Goal: Task Accomplishment & Management: Use online tool/utility

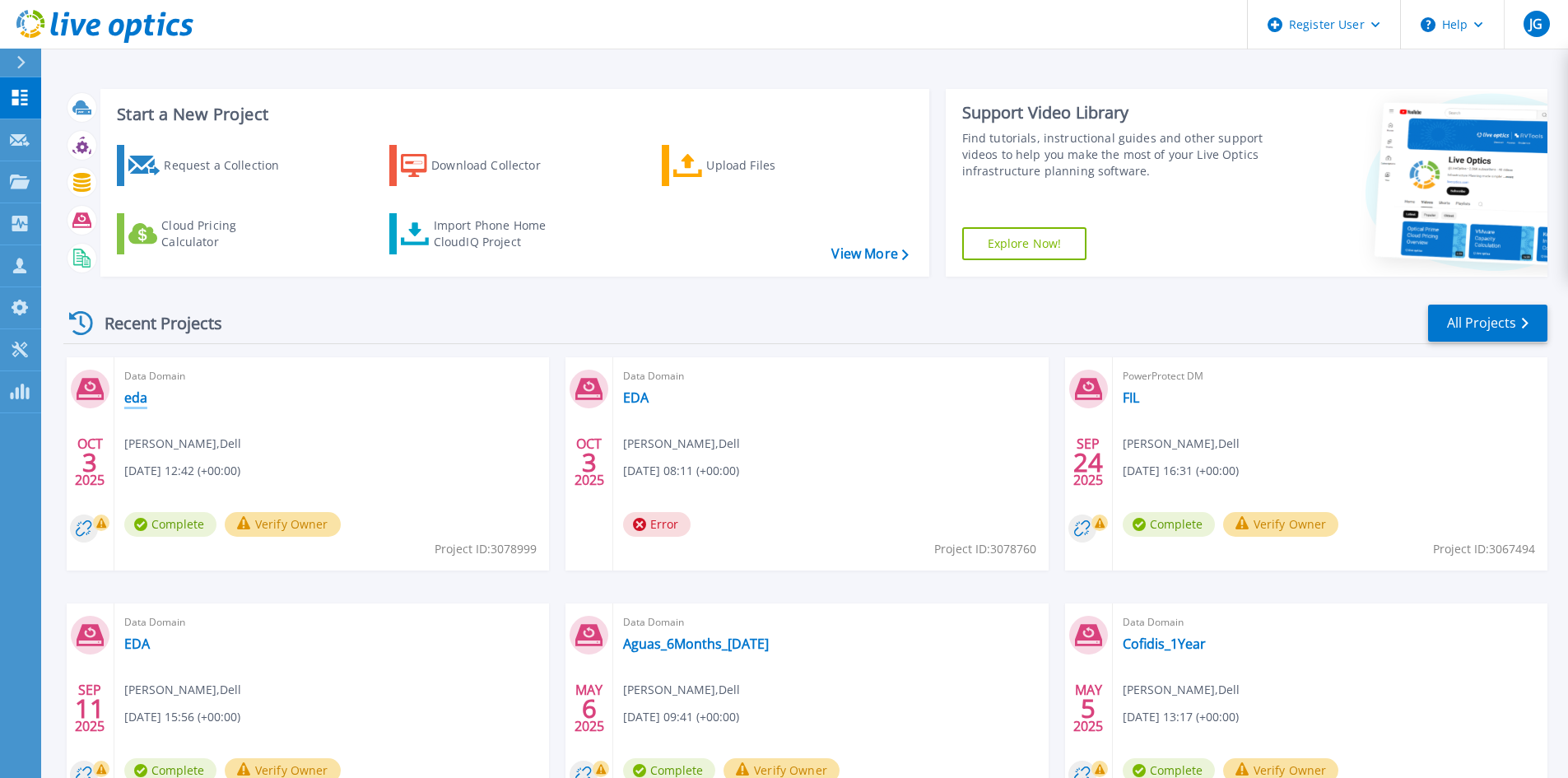
click at [133, 395] on link "eda" at bounding box center [136, 397] width 23 height 17
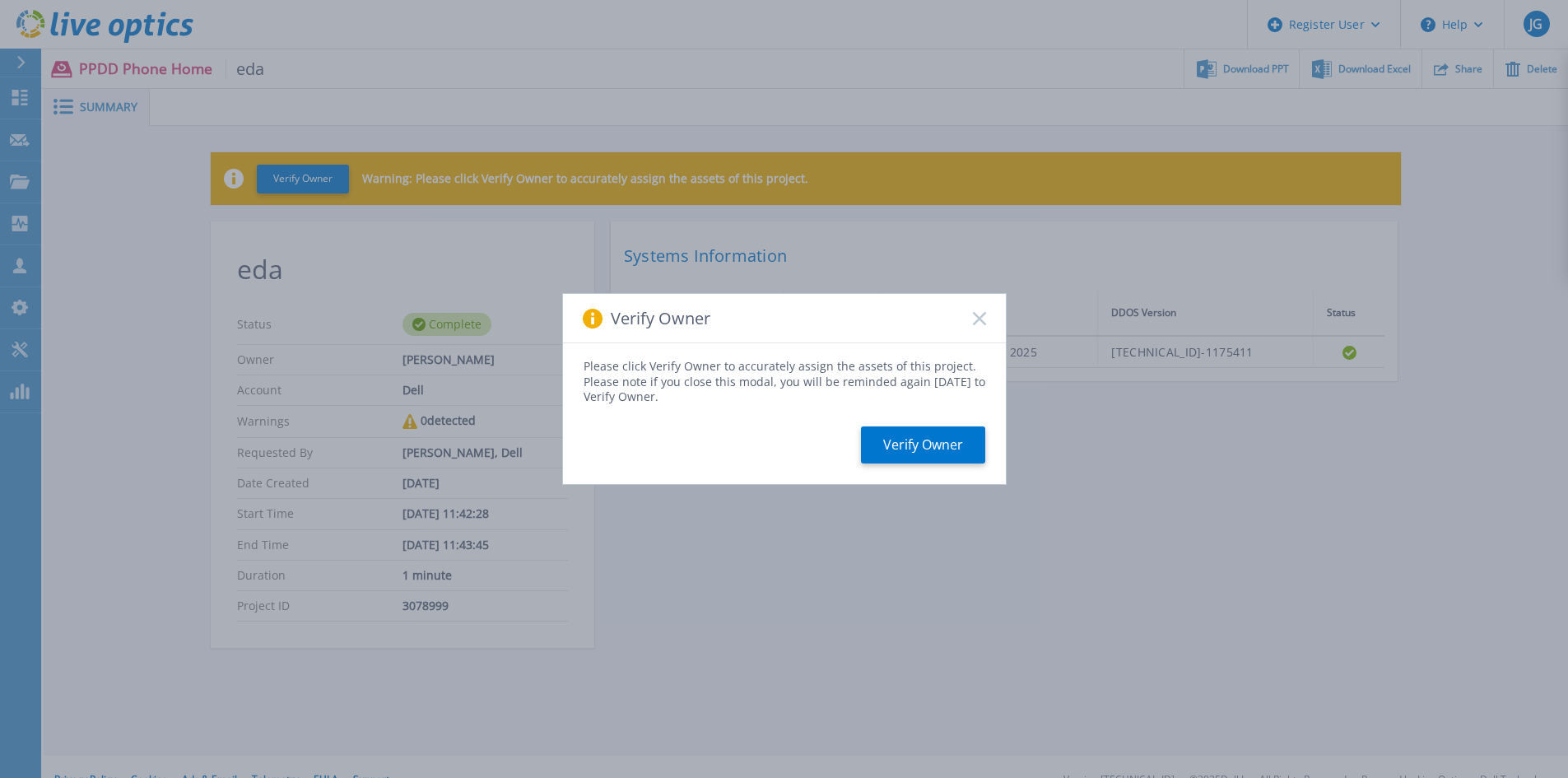
click at [978, 317] on rect at bounding box center [978, 318] width 14 height 14
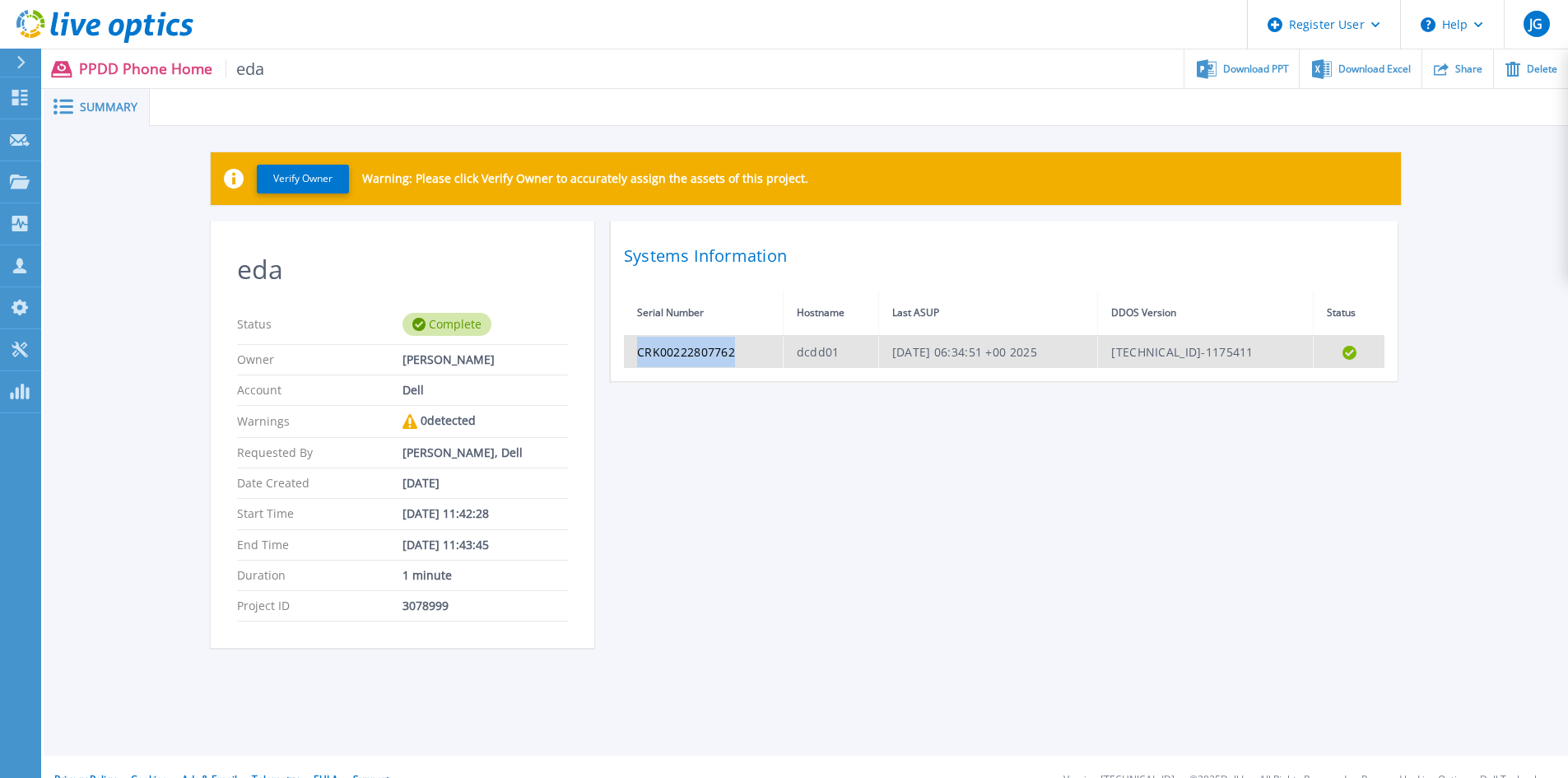
drag, startPoint x: 738, startPoint y: 352, endPoint x: 635, endPoint y: 354, distance: 103.0
click at [635, 354] on td "CRK00222807762" at bounding box center [703, 352] width 159 height 32
copy td "CRK00222807762"
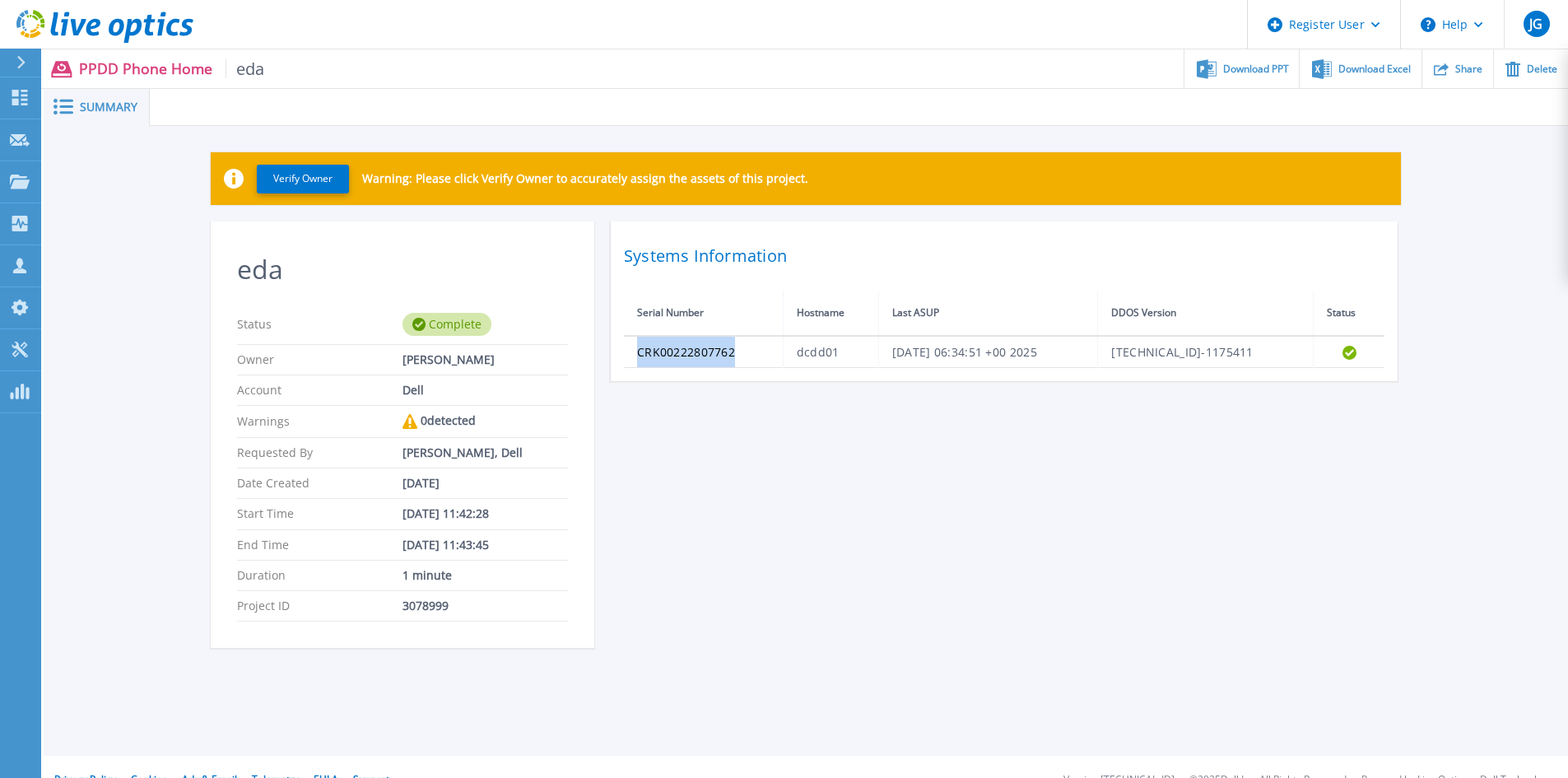
click at [25, 63] on icon at bounding box center [21, 62] width 9 height 13
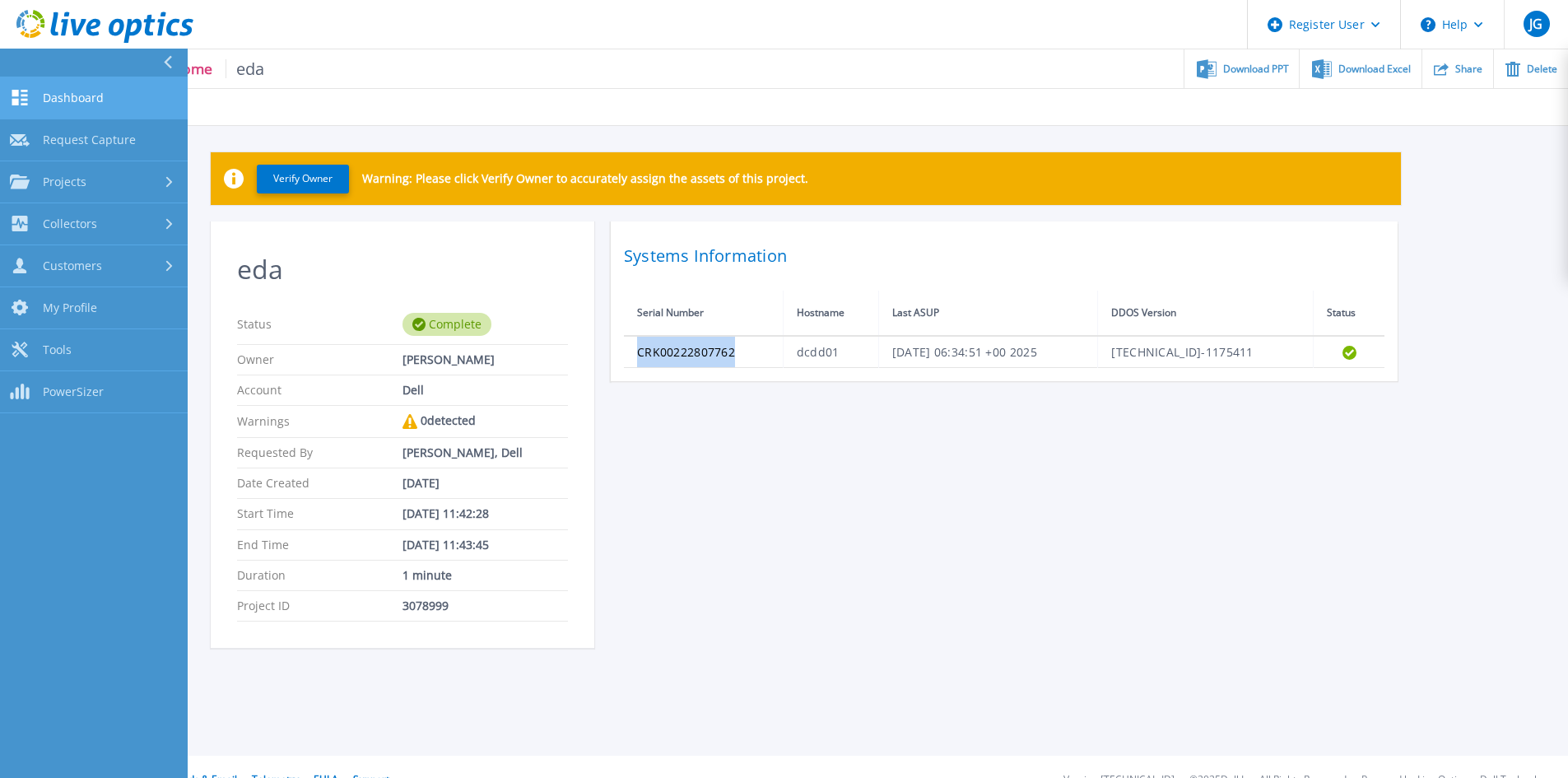
click at [69, 92] on span "Dashboard" at bounding box center [73, 98] width 61 height 15
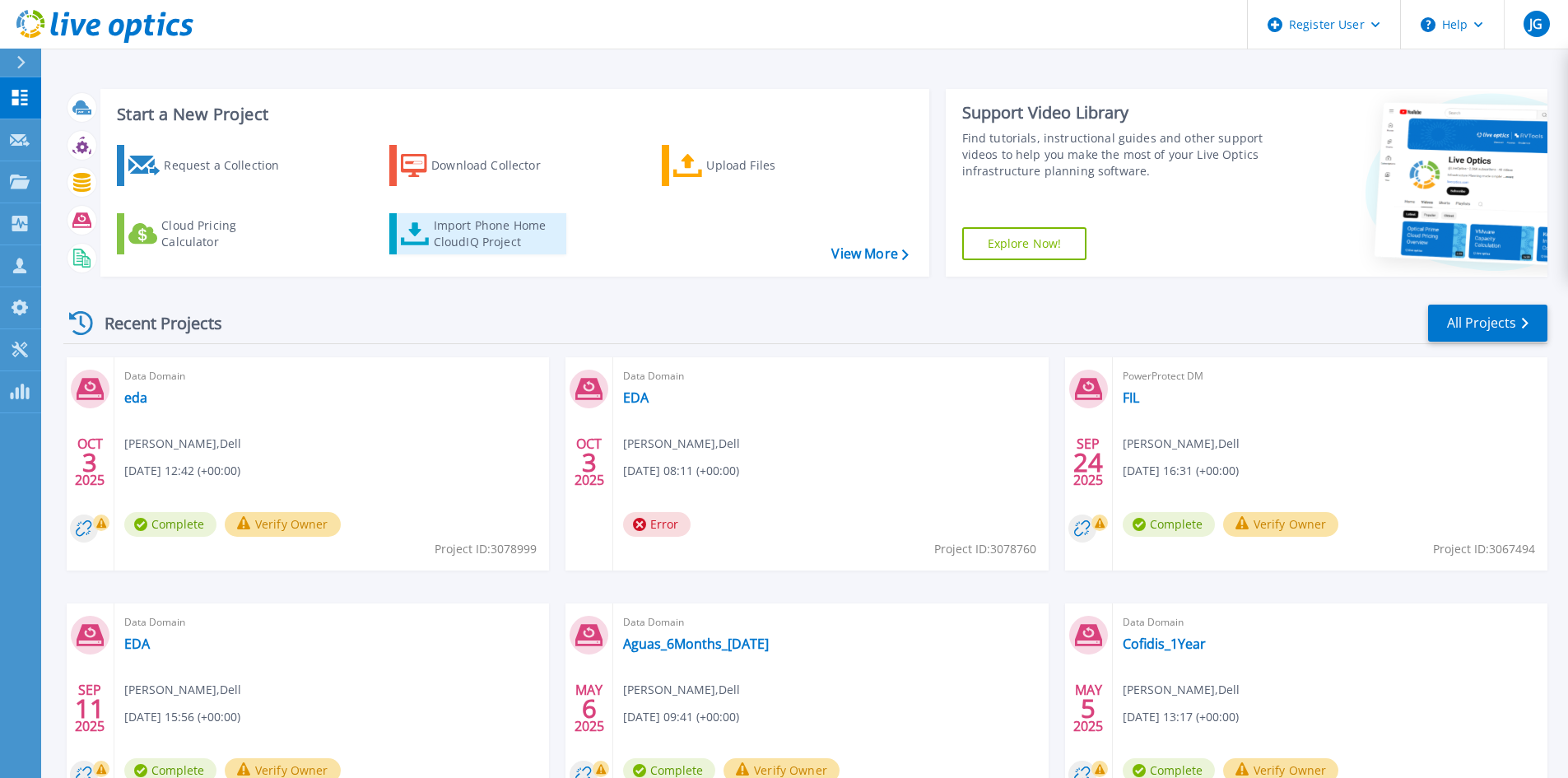
click at [497, 248] on div "Import Phone Home CloudIQ Project" at bounding box center [498, 233] width 128 height 32
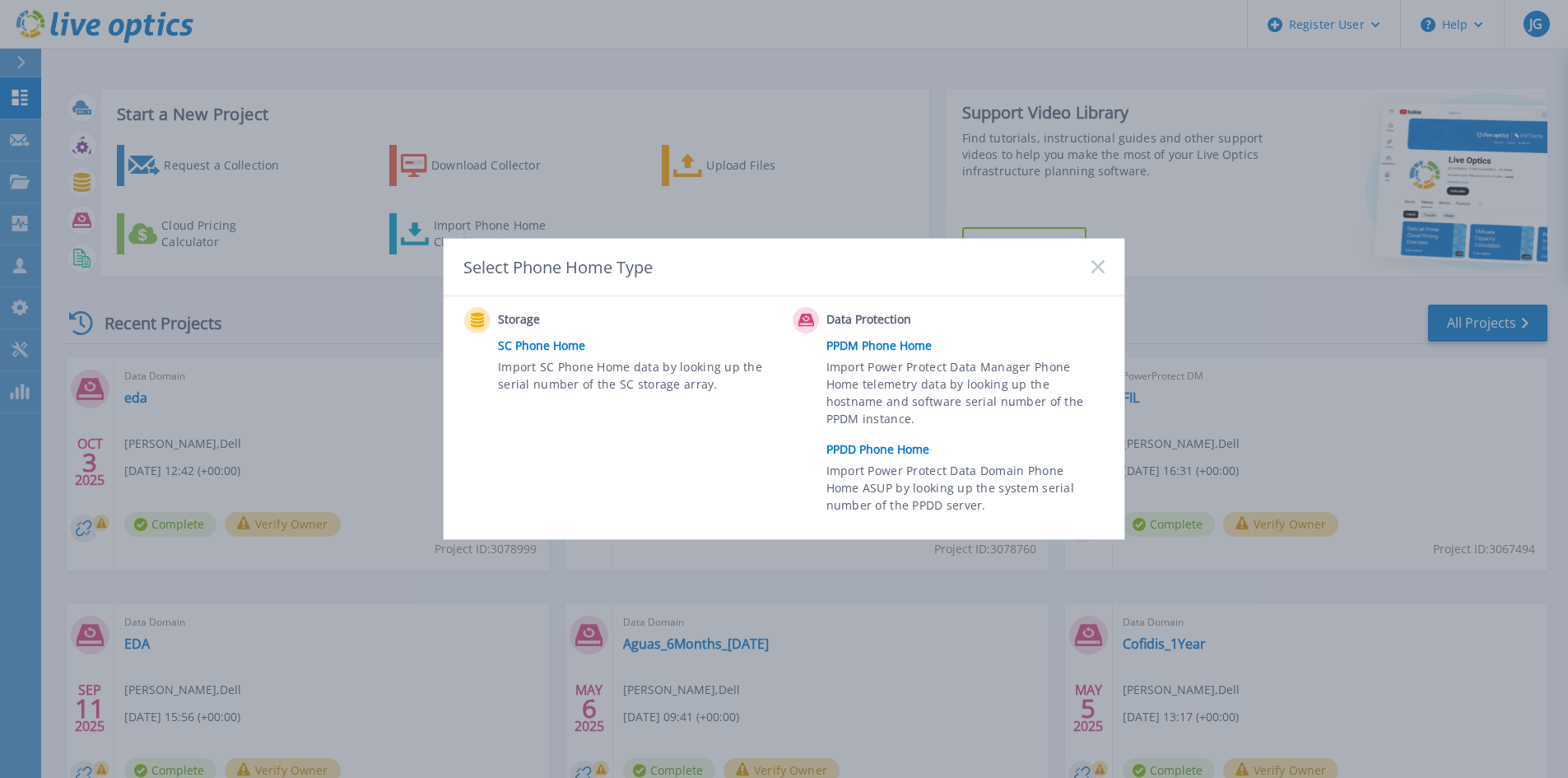
click at [901, 453] on link "PPDD Phone Home" at bounding box center [969, 449] width 286 height 25
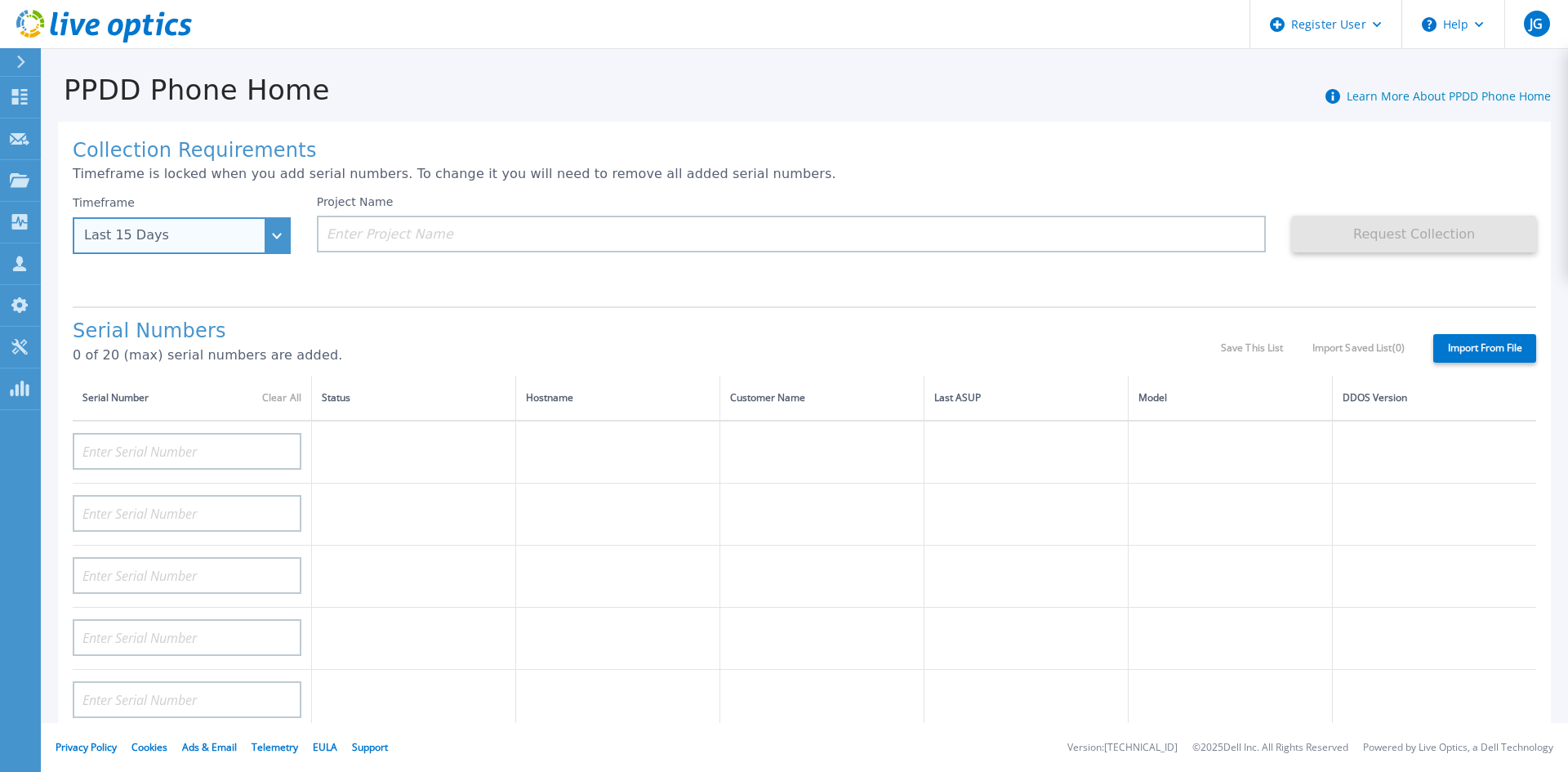
click at [270, 237] on div "Last 15 Days" at bounding box center [181, 236] width 218 height 37
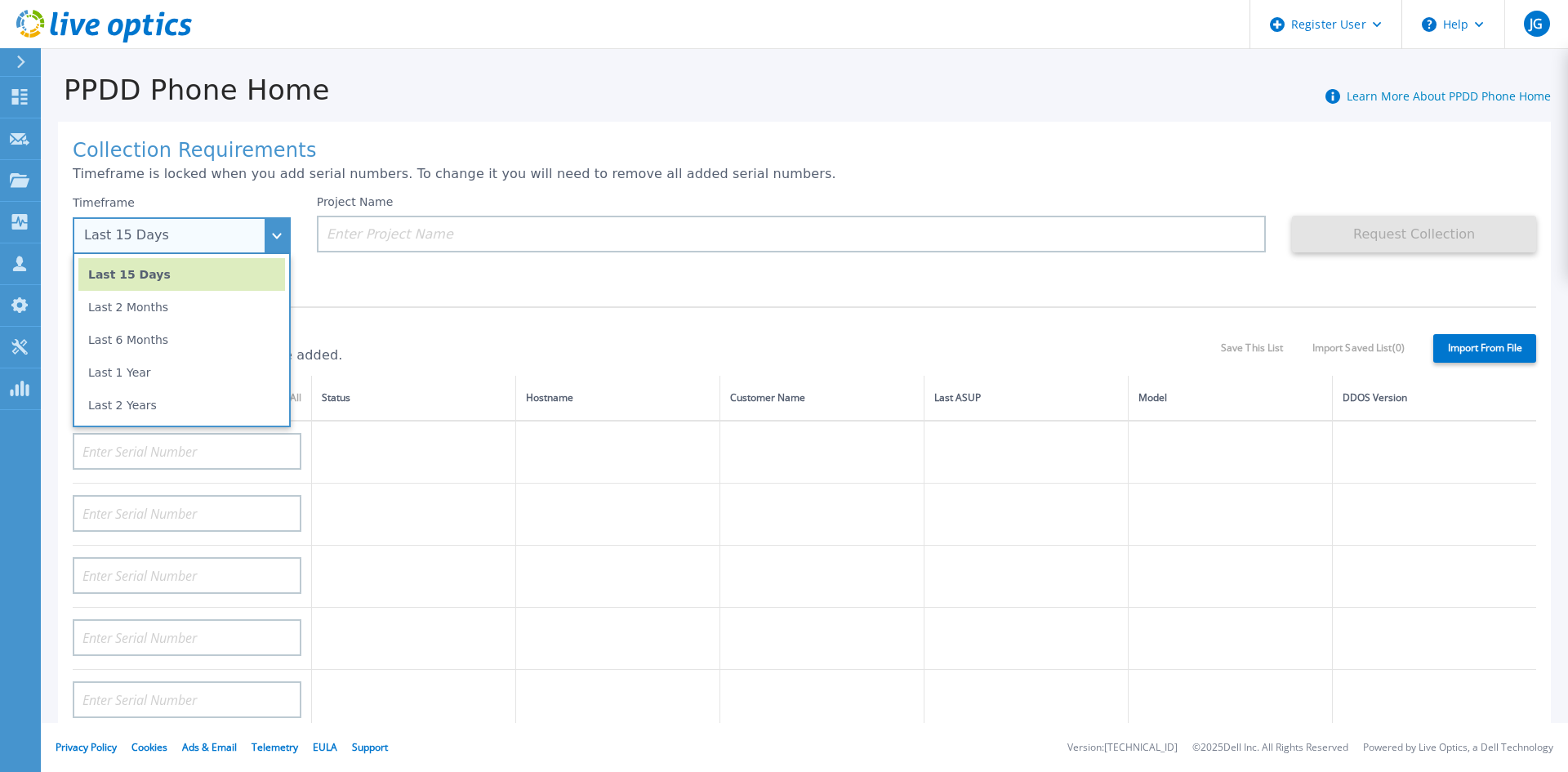
click at [205, 272] on li "Last 15 Days" at bounding box center [181, 274] width 206 height 32
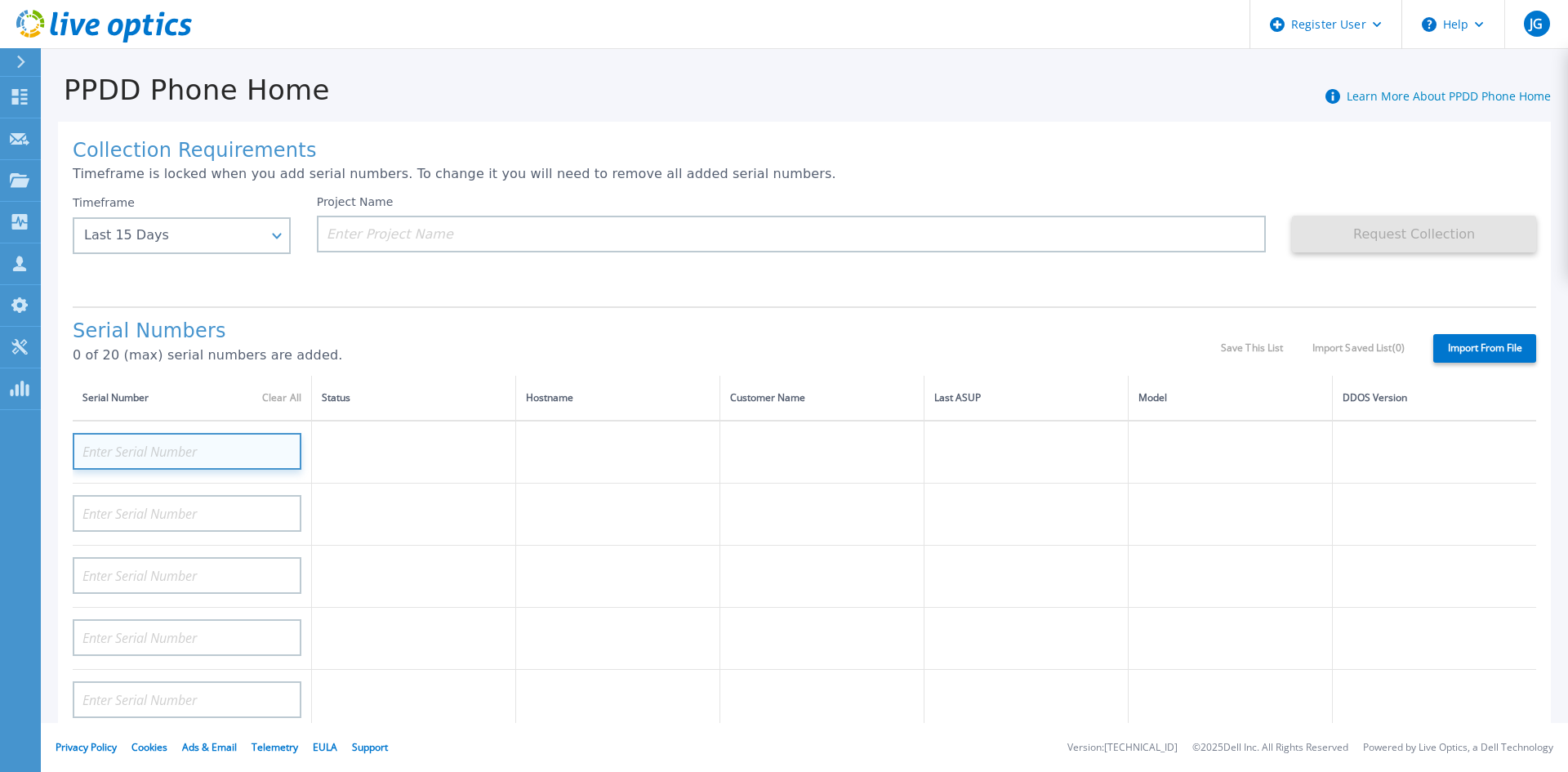
click at [188, 458] on input at bounding box center [187, 451] width 228 height 37
paste input "CRK00222807762"
type input "CRK00222807762"
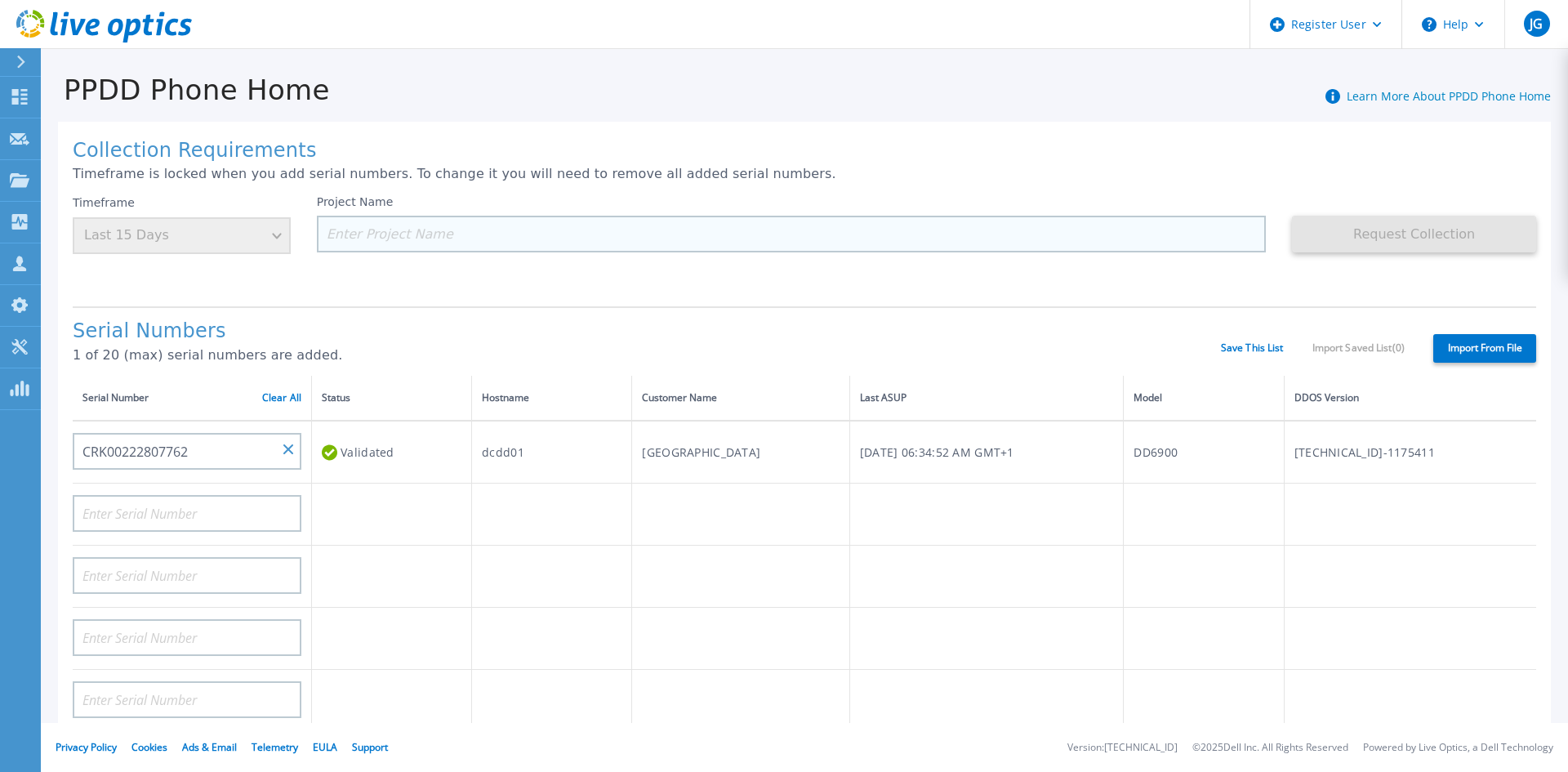
click at [463, 227] on input at bounding box center [791, 234] width 950 height 37
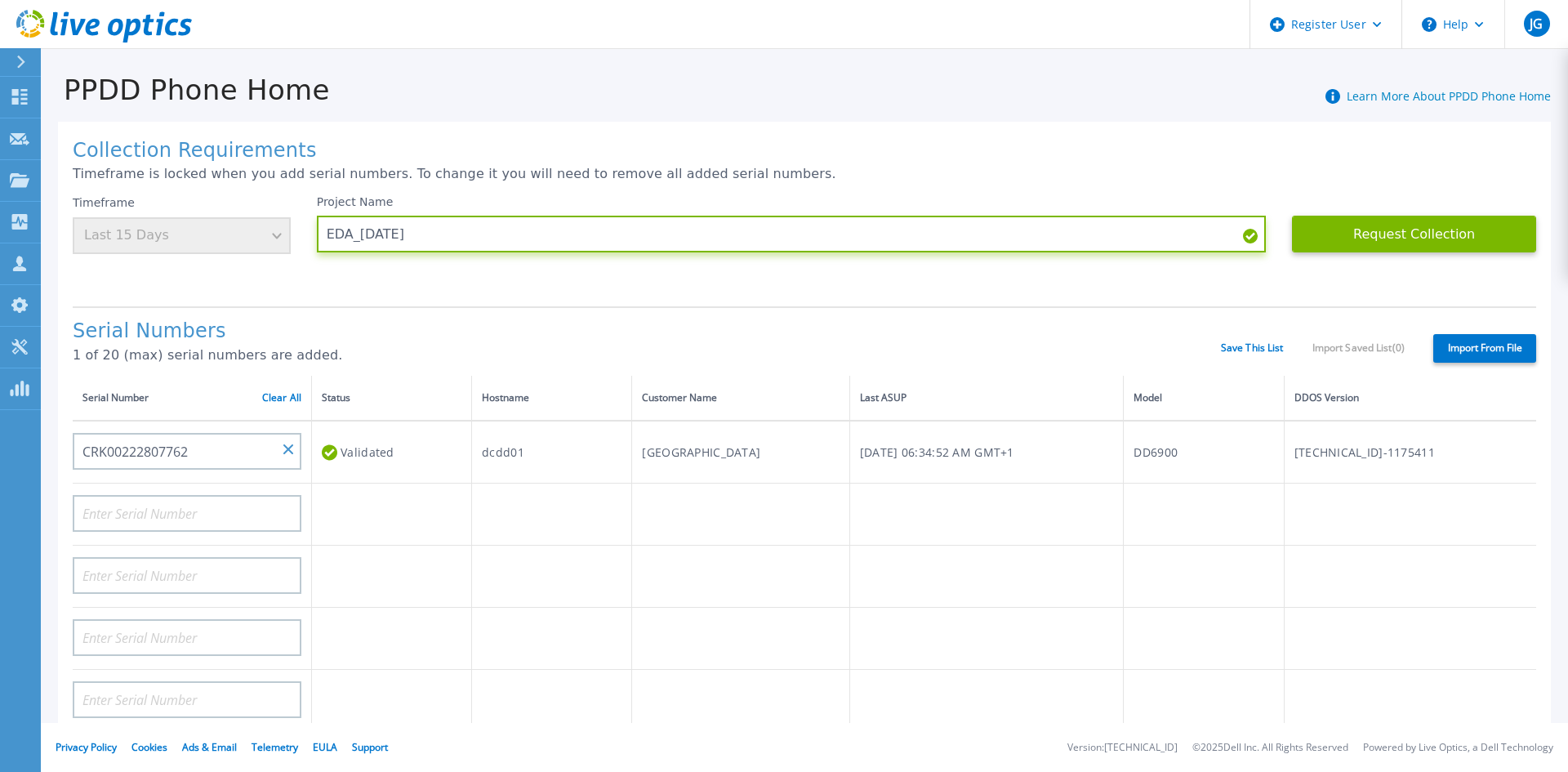
type input "EDA_[DATE]"
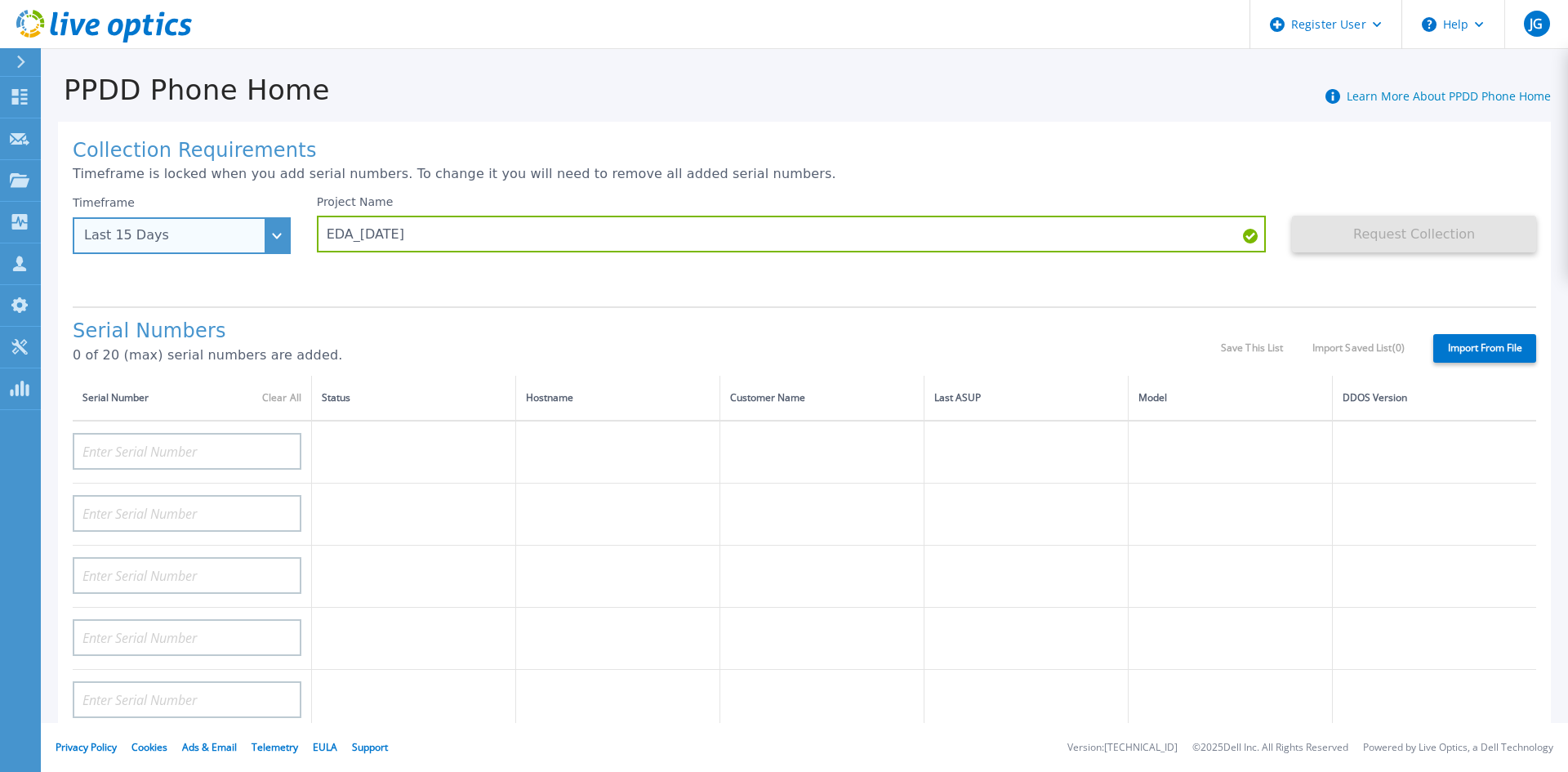
click at [263, 237] on div "Last 15 Days" at bounding box center [181, 236] width 218 height 37
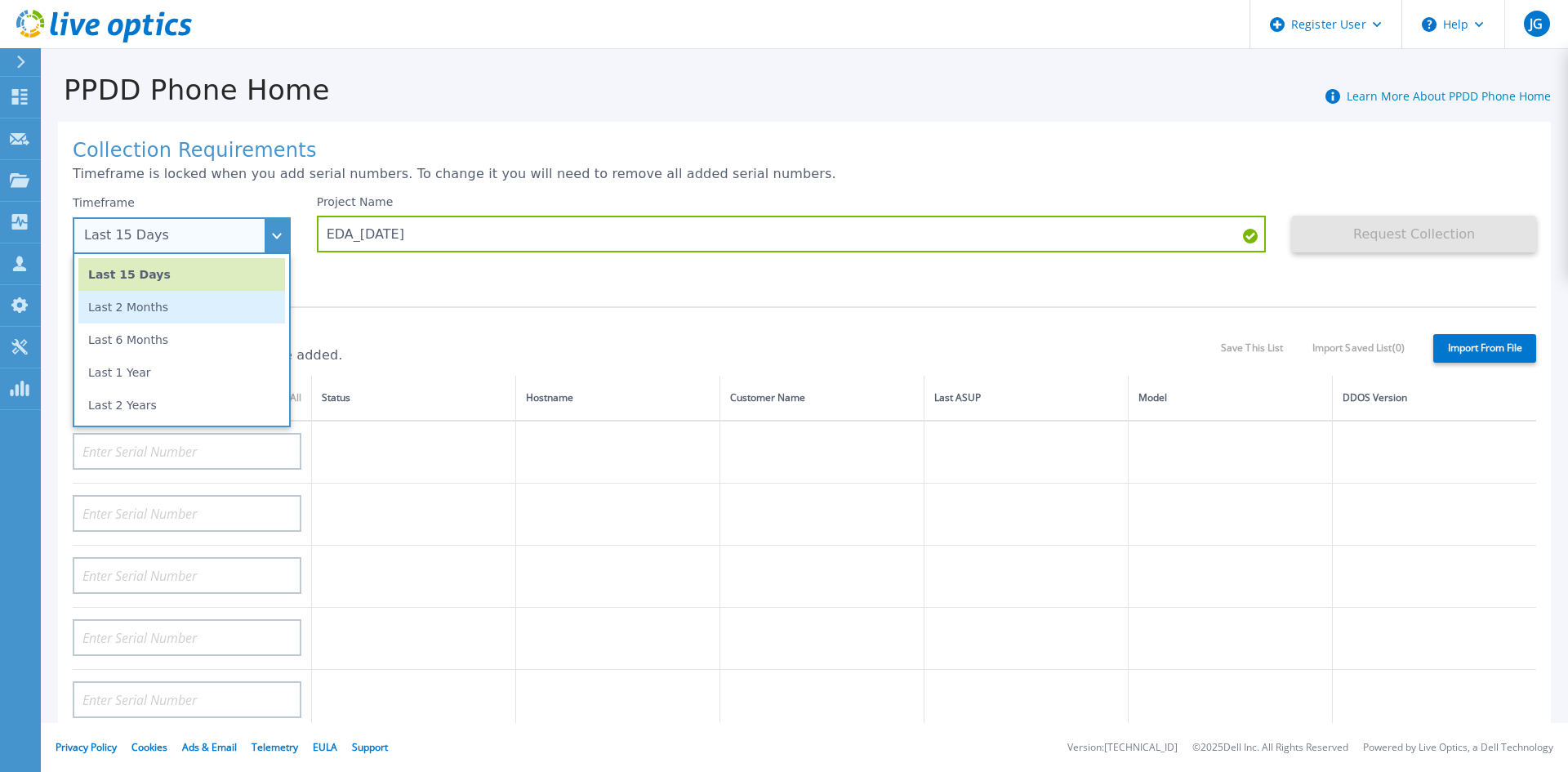
click at [195, 306] on li "Last 2 Months" at bounding box center [181, 307] width 206 height 32
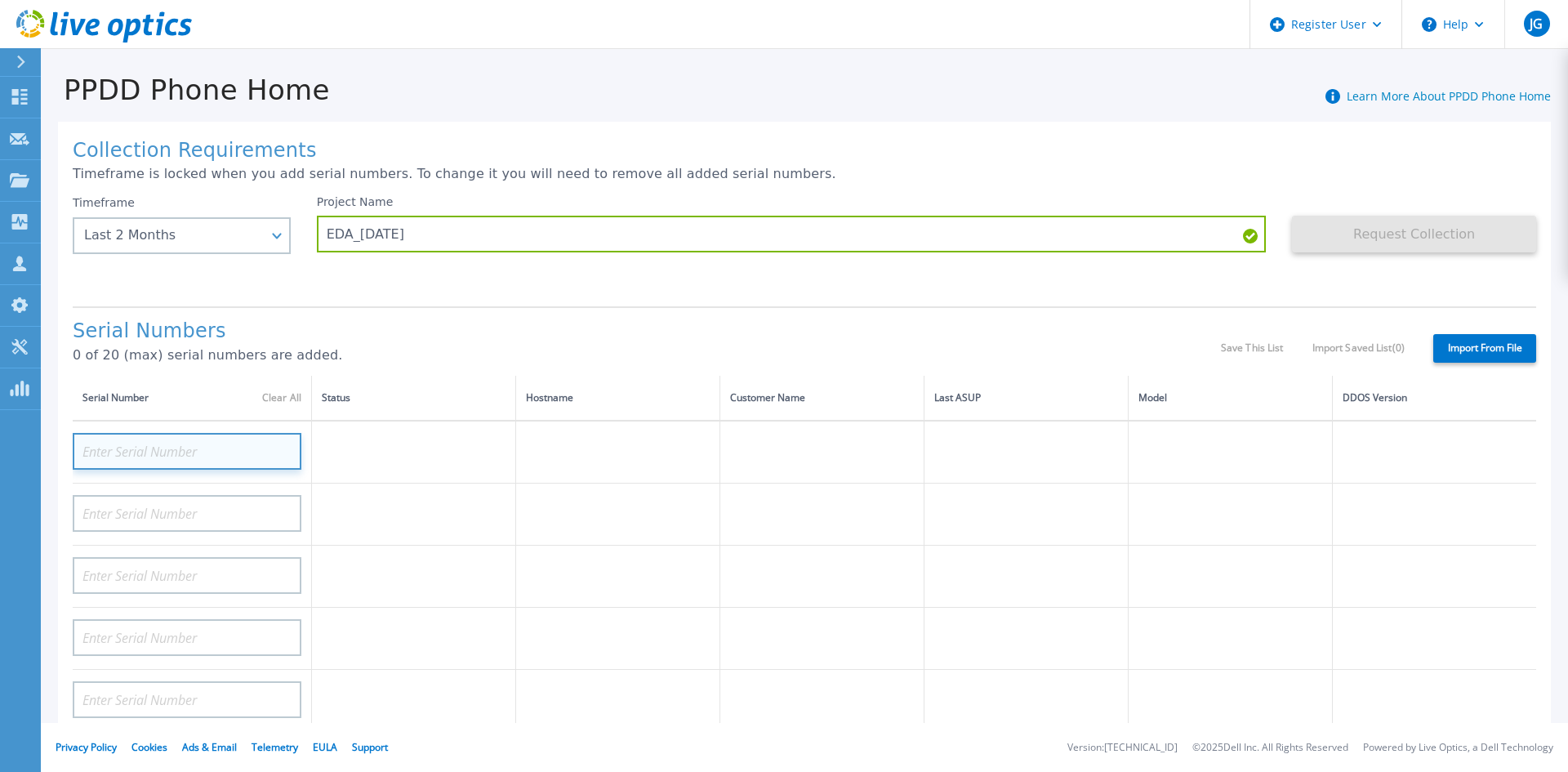
click at [172, 450] on input at bounding box center [187, 451] width 228 height 37
click at [136, 455] on input at bounding box center [187, 451] width 228 height 37
click at [139, 456] on input at bounding box center [187, 451] width 228 height 37
click at [138, 456] on input at bounding box center [187, 451] width 228 height 37
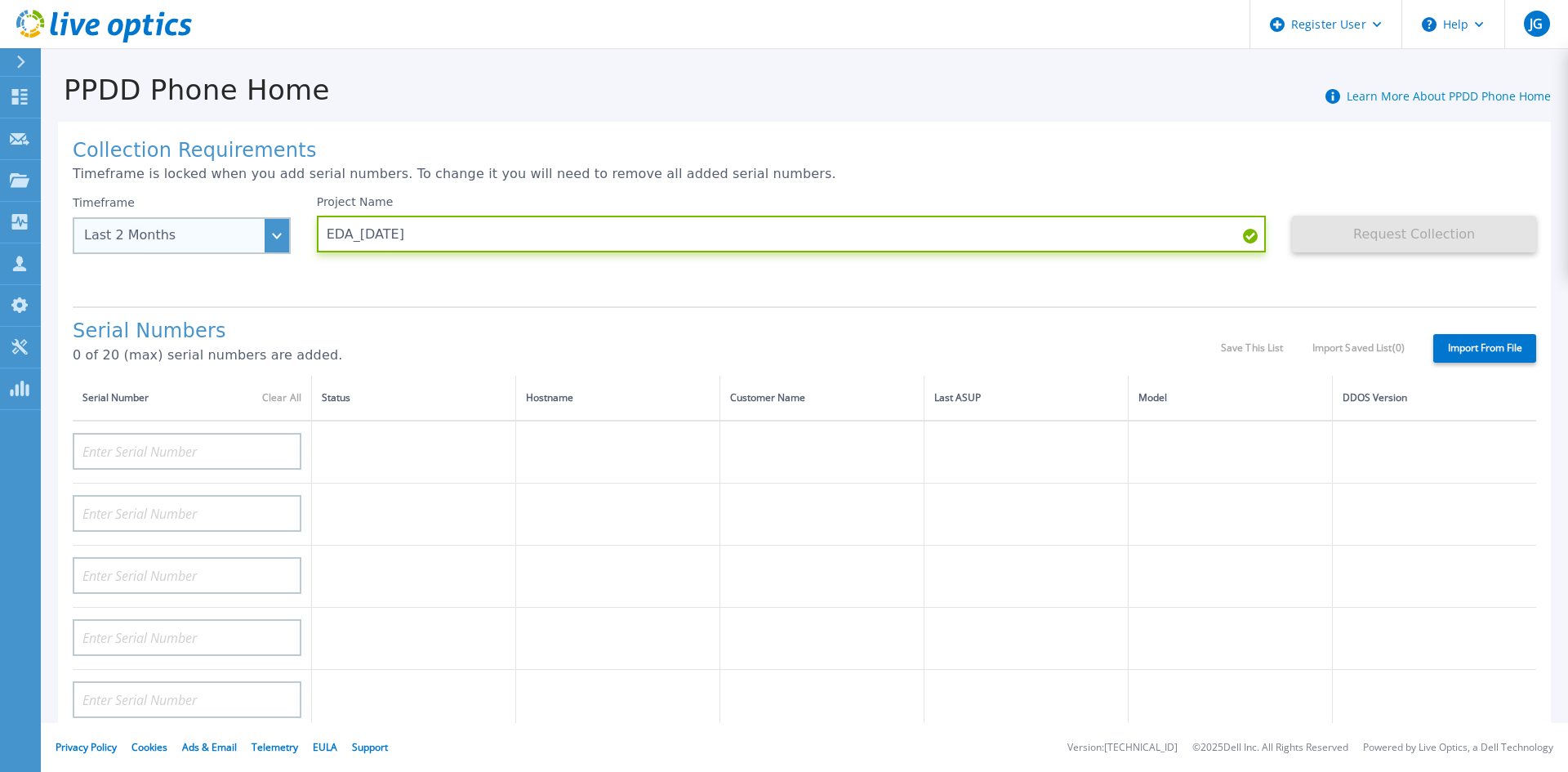
click at [472, 236] on input "EDA_[DATE]" at bounding box center [791, 234] width 950 height 37
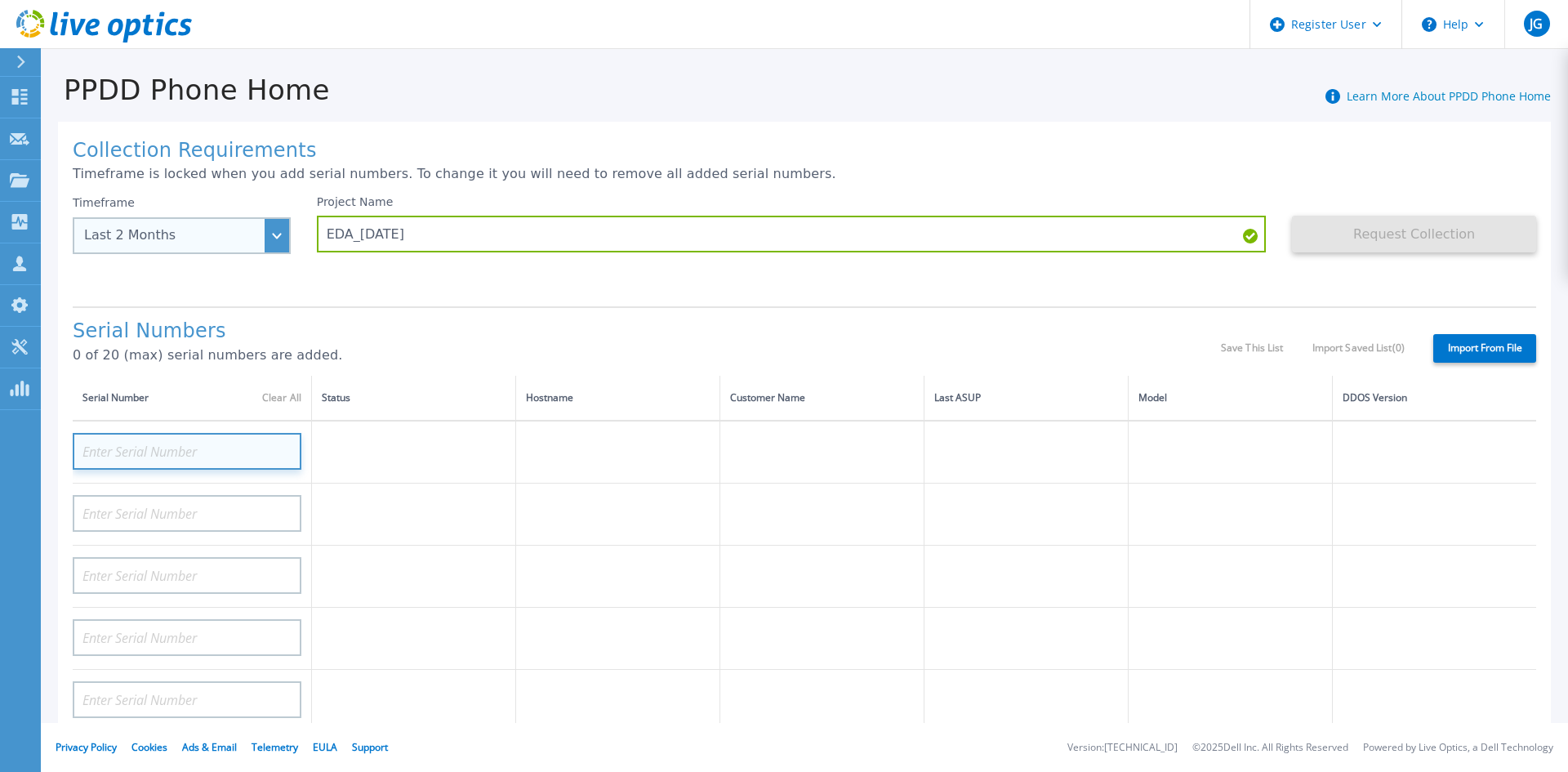
click at [212, 455] on input at bounding box center [187, 451] width 228 height 37
click at [198, 227] on div "Last 2 Months" at bounding box center [181, 236] width 218 height 37
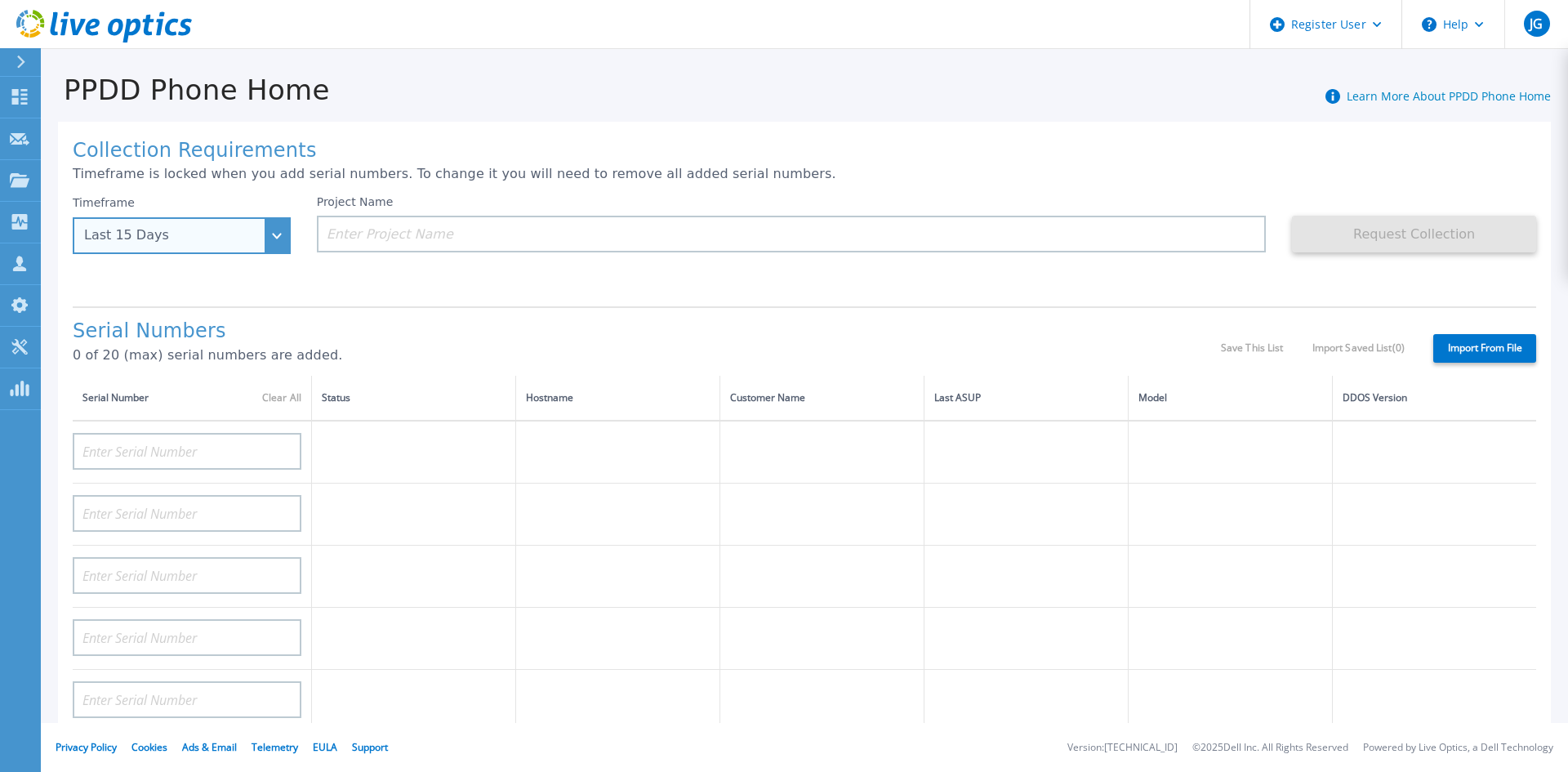
click at [253, 234] on div "Last 15 Days" at bounding box center [172, 235] width 177 height 15
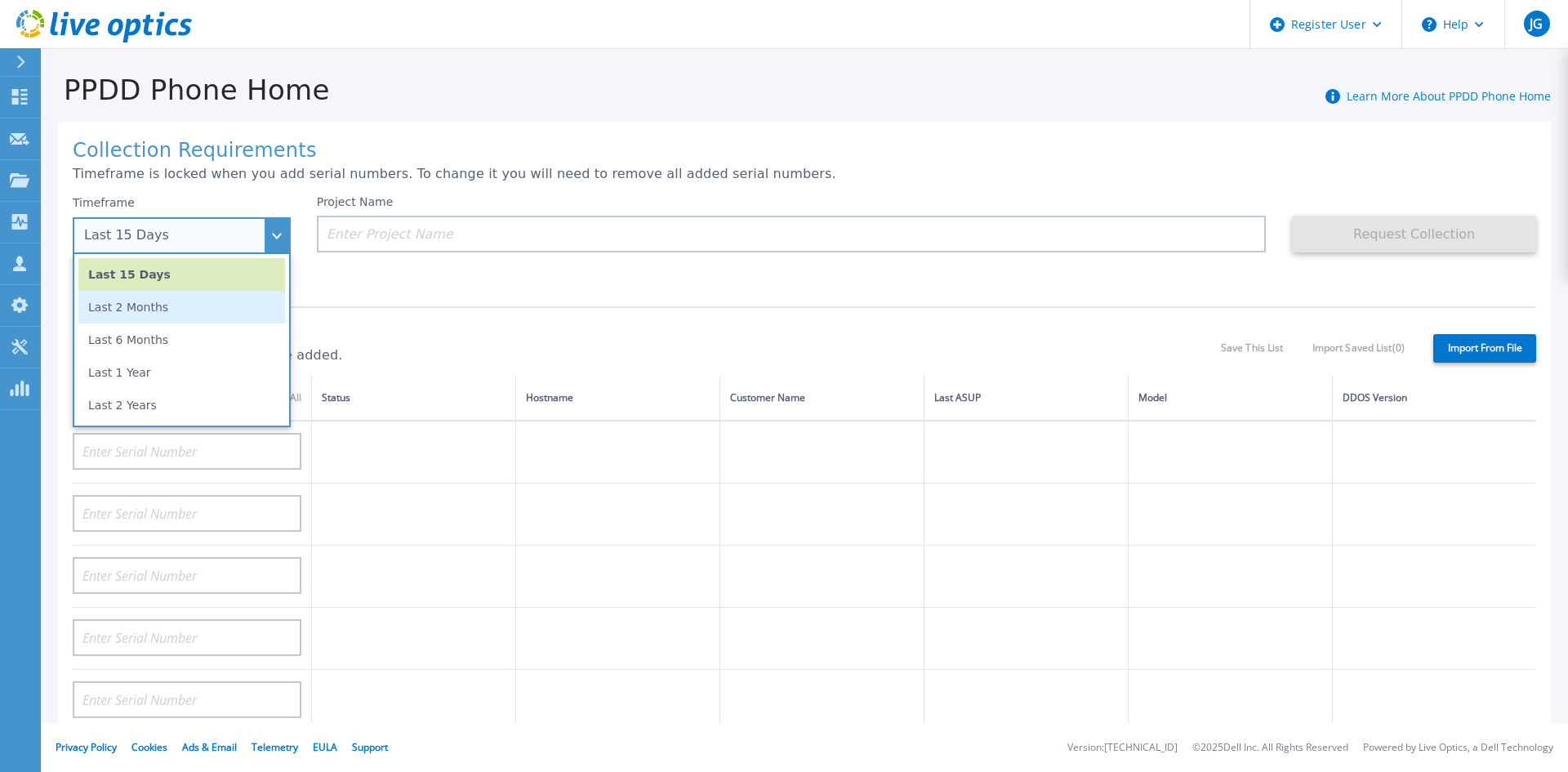
click at [181, 313] on li "Last 2 Months" at bounding box center [181, 307] width 206 height 32
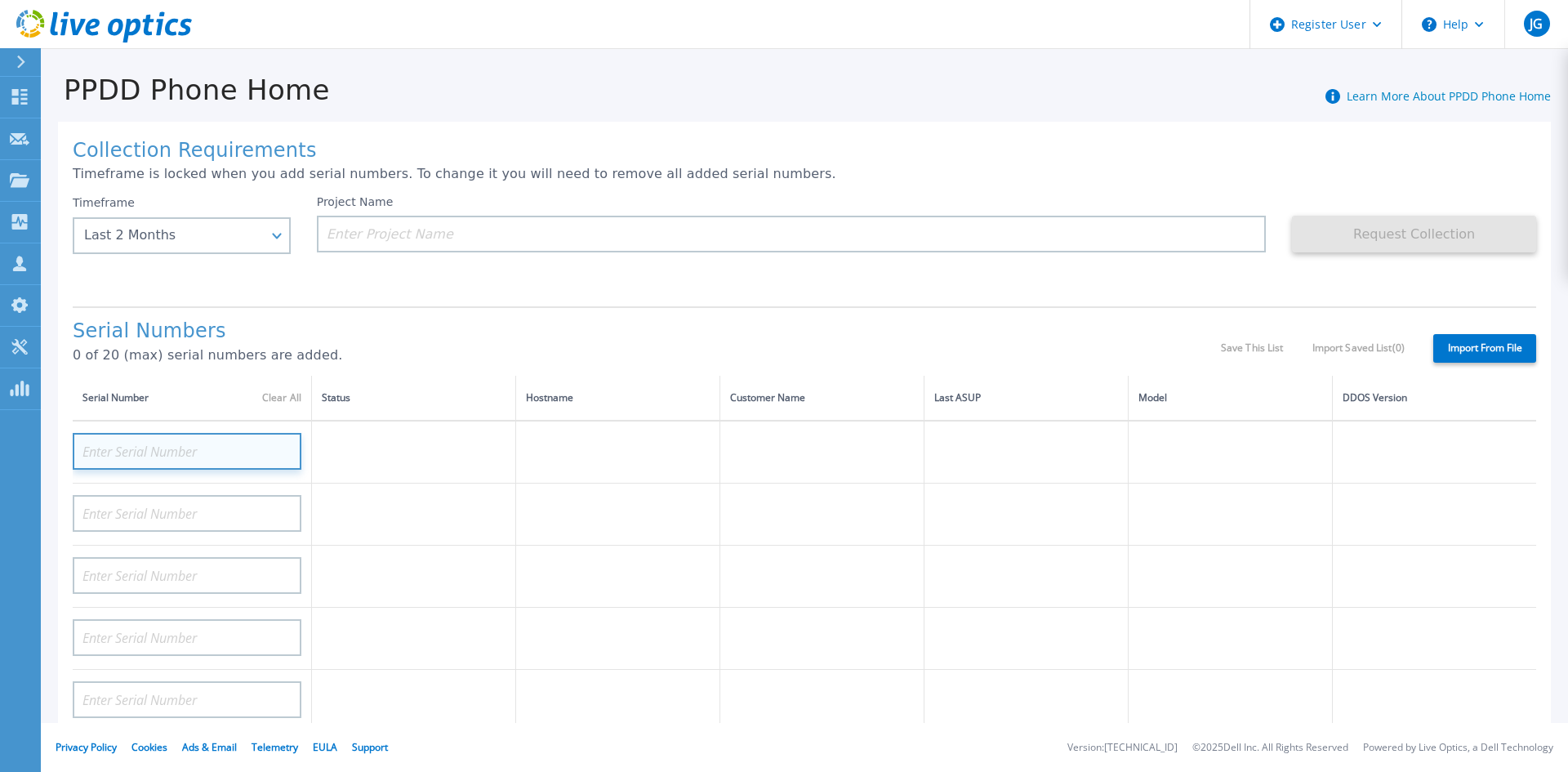
click at [157, 452] on input at bounding box center [187, 451] width 228 height 37
paste input "CRK00222807762"
type input "CRK00222807762"
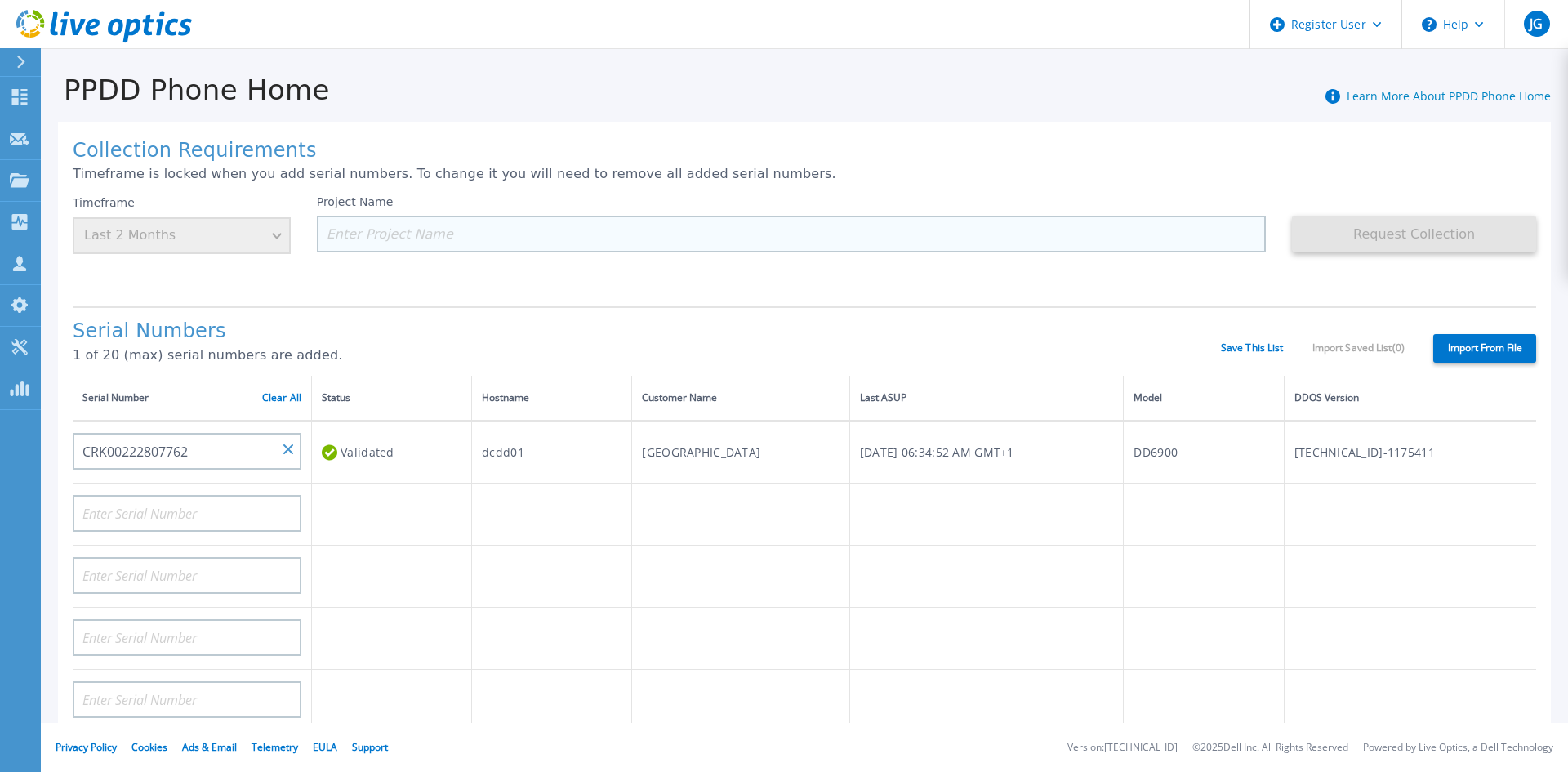
click at [429, 235] on input at bounding box center [791, 234] width 950 height 37
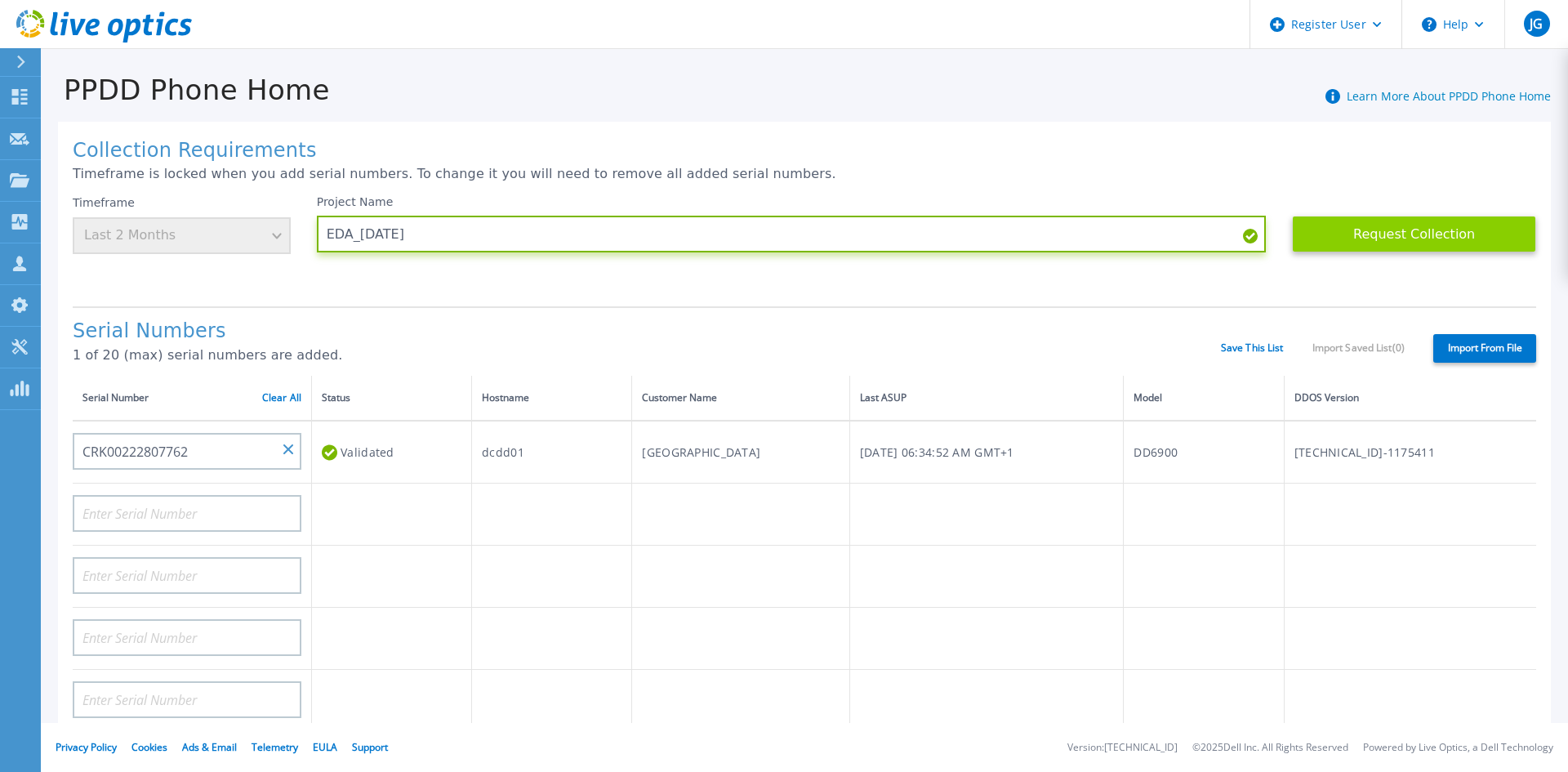
type input "EDA_[DATE]"
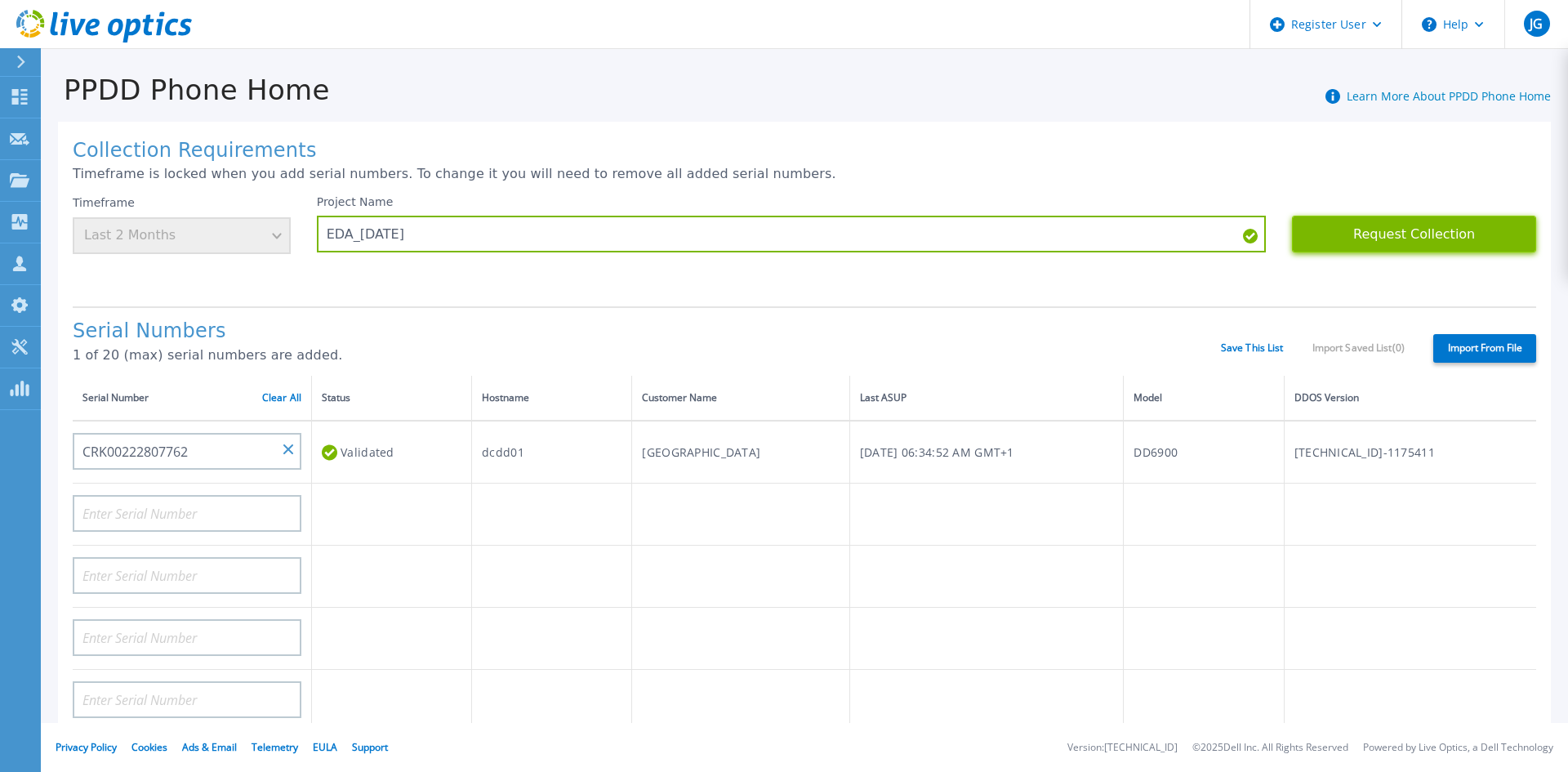
click at [1400, 245] on button "Request Collection" at bounding box center [1413, 234] width 244 height 37
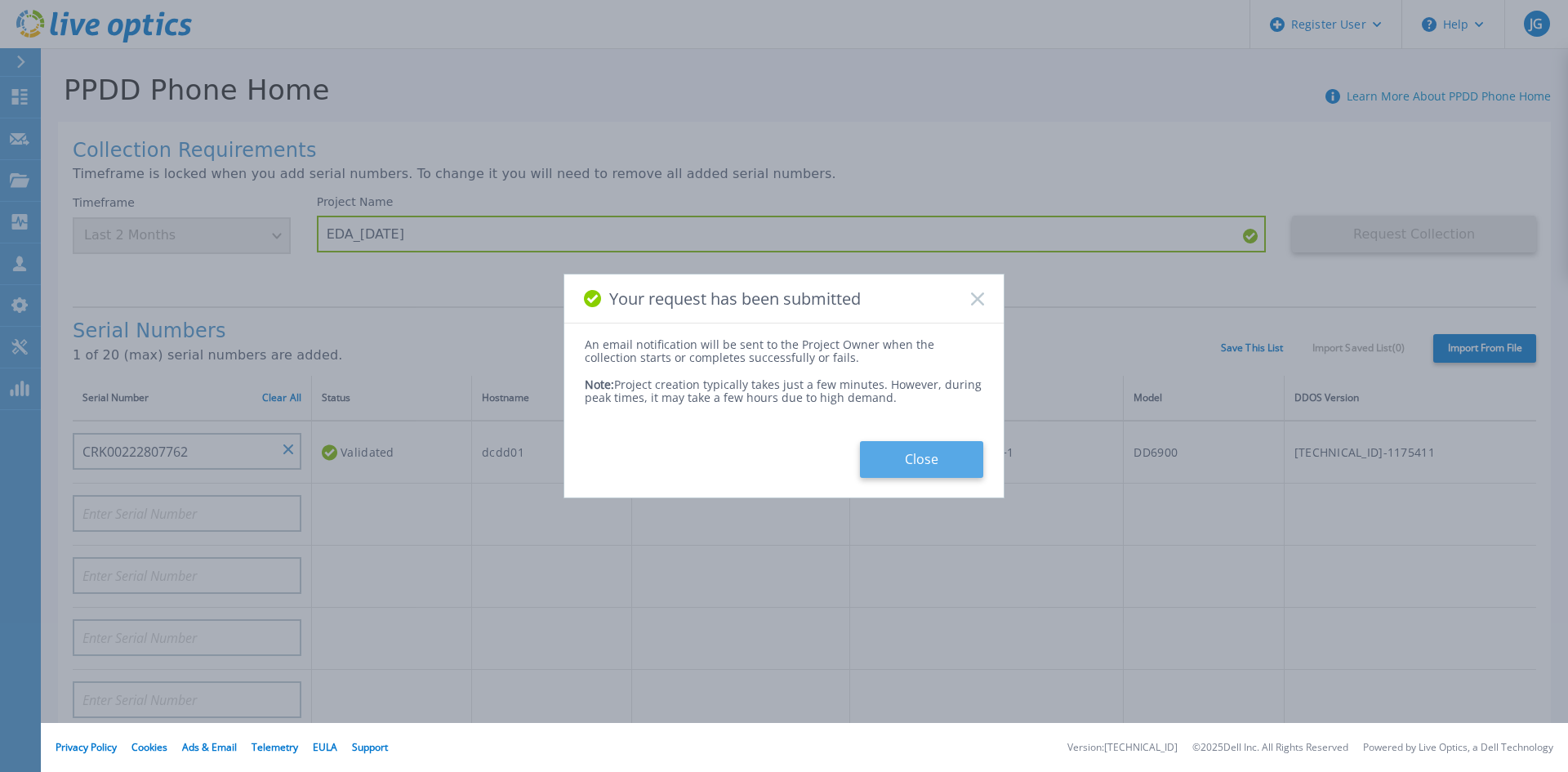
click at [922, 464] on button "Close" at bounding box center [921, 460] width 123 height 37
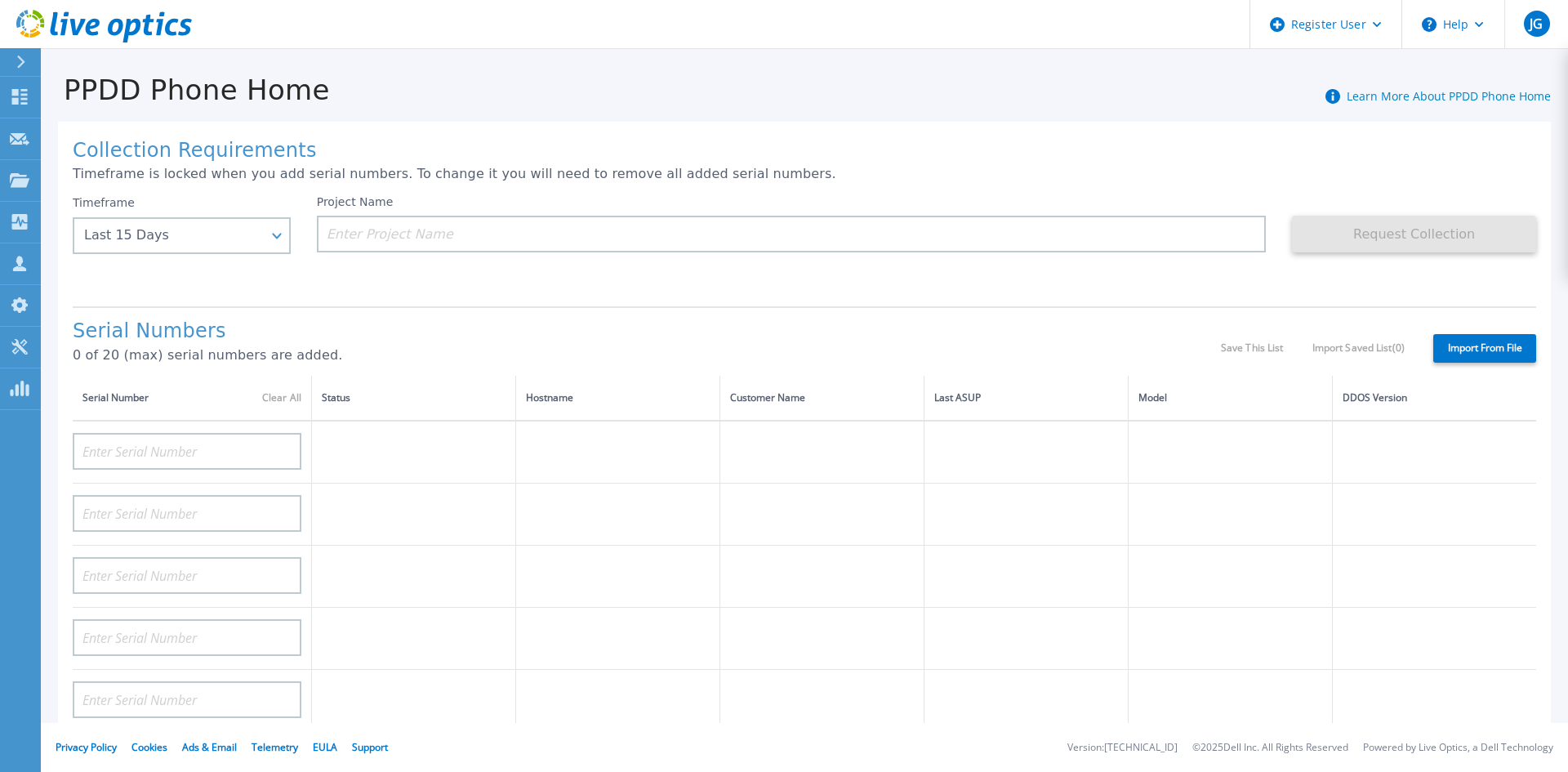
click at [29, 55] on div at bounding box center [28, 62] width 26 height 28
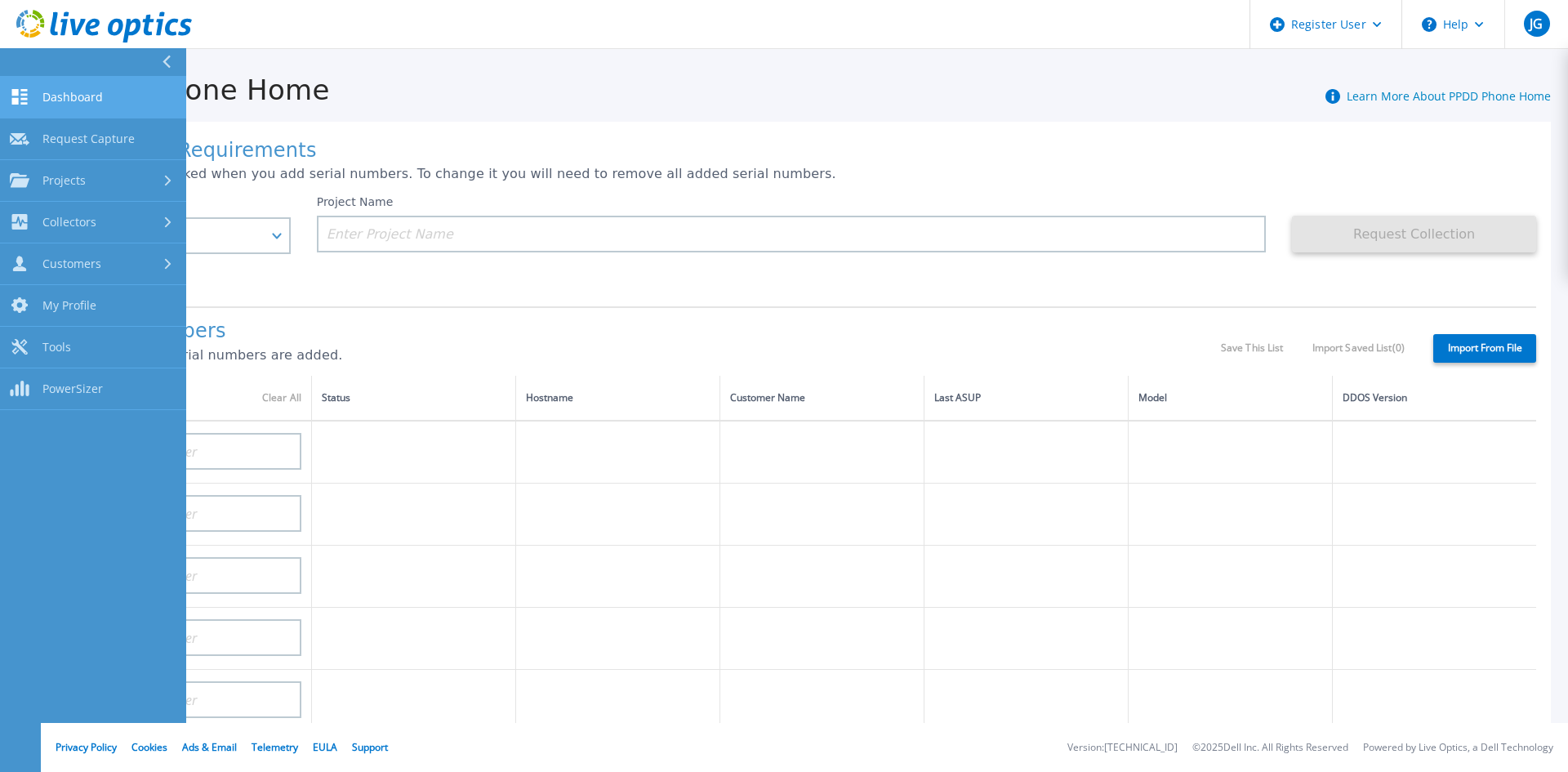
click at [115, 90] on link "Dashboard Dashboard" at bounding box center [93, 97] width 186 height 41
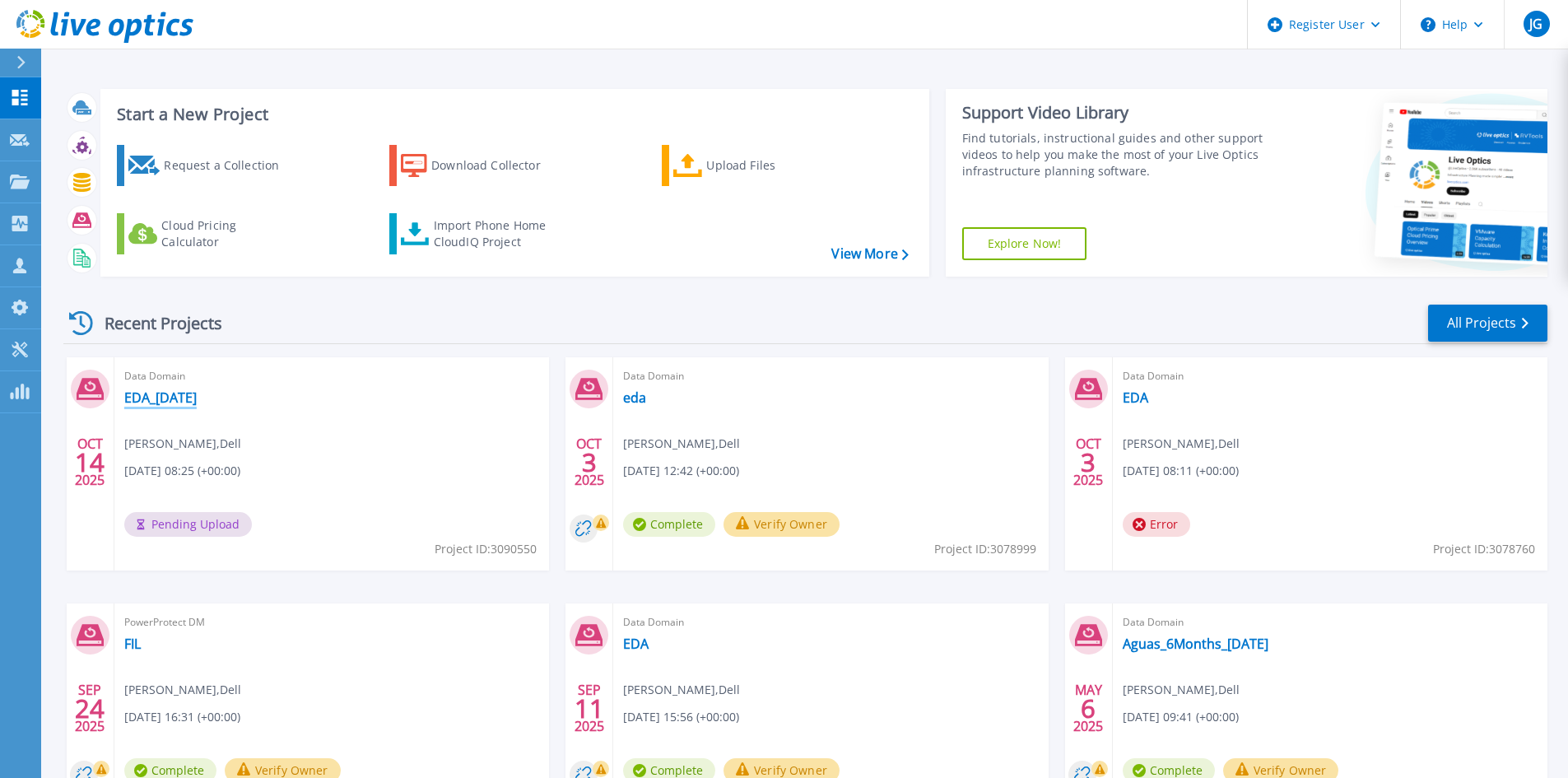
click at [197, 395] on link "EDA_[DATE]" at bounding box center [161, 397] width 72 height 17
click at [161, 396] on link "EDA_[DATE]" at bounding box center [161, 397] width 72 height 17
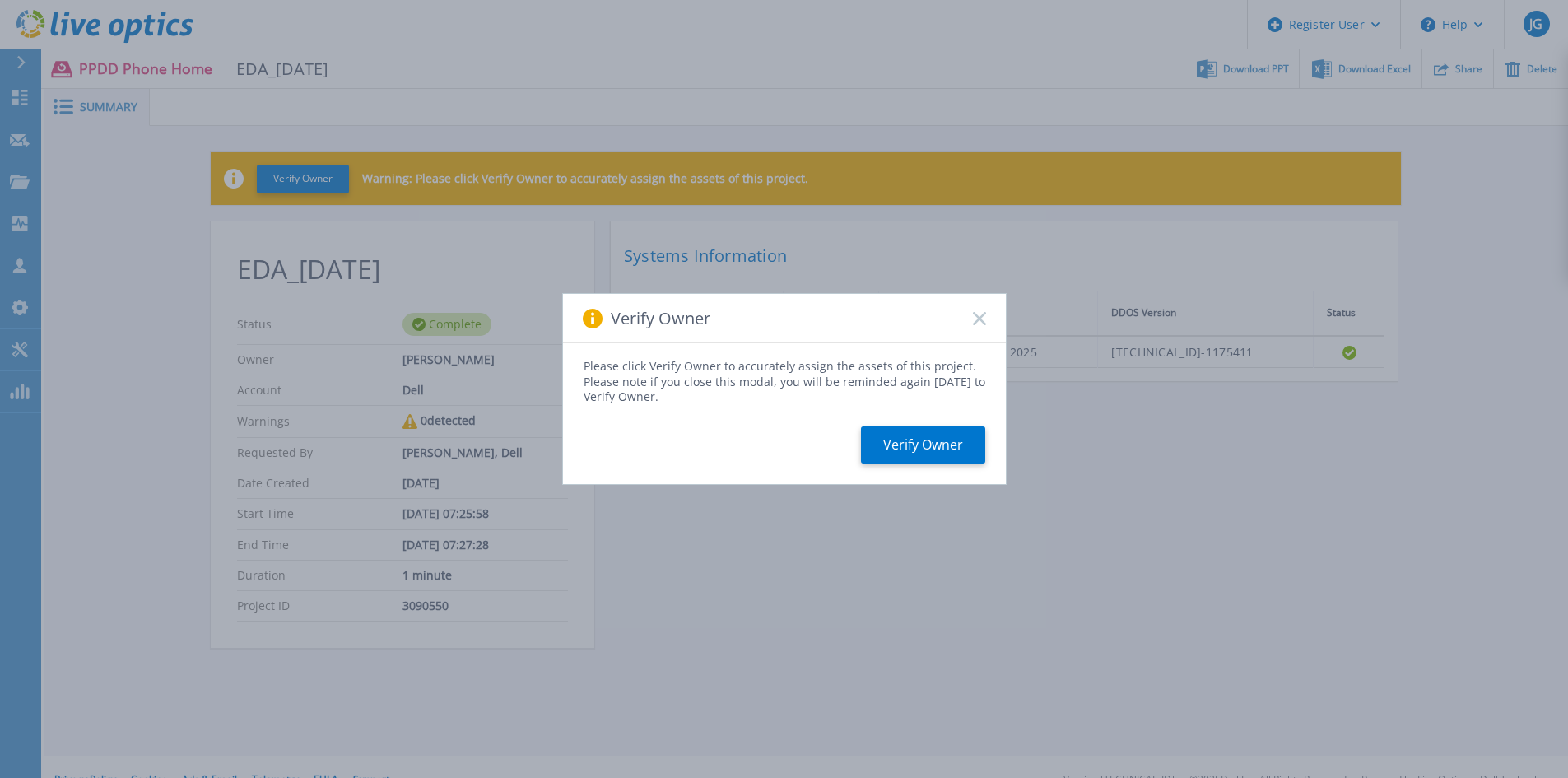
click at [982, 325] on div "Verify Owner" at bounding box center [784, 318] width 443 height 49
click at [983, 318] on icon at bounding box center [979, 318] width 13 height 13
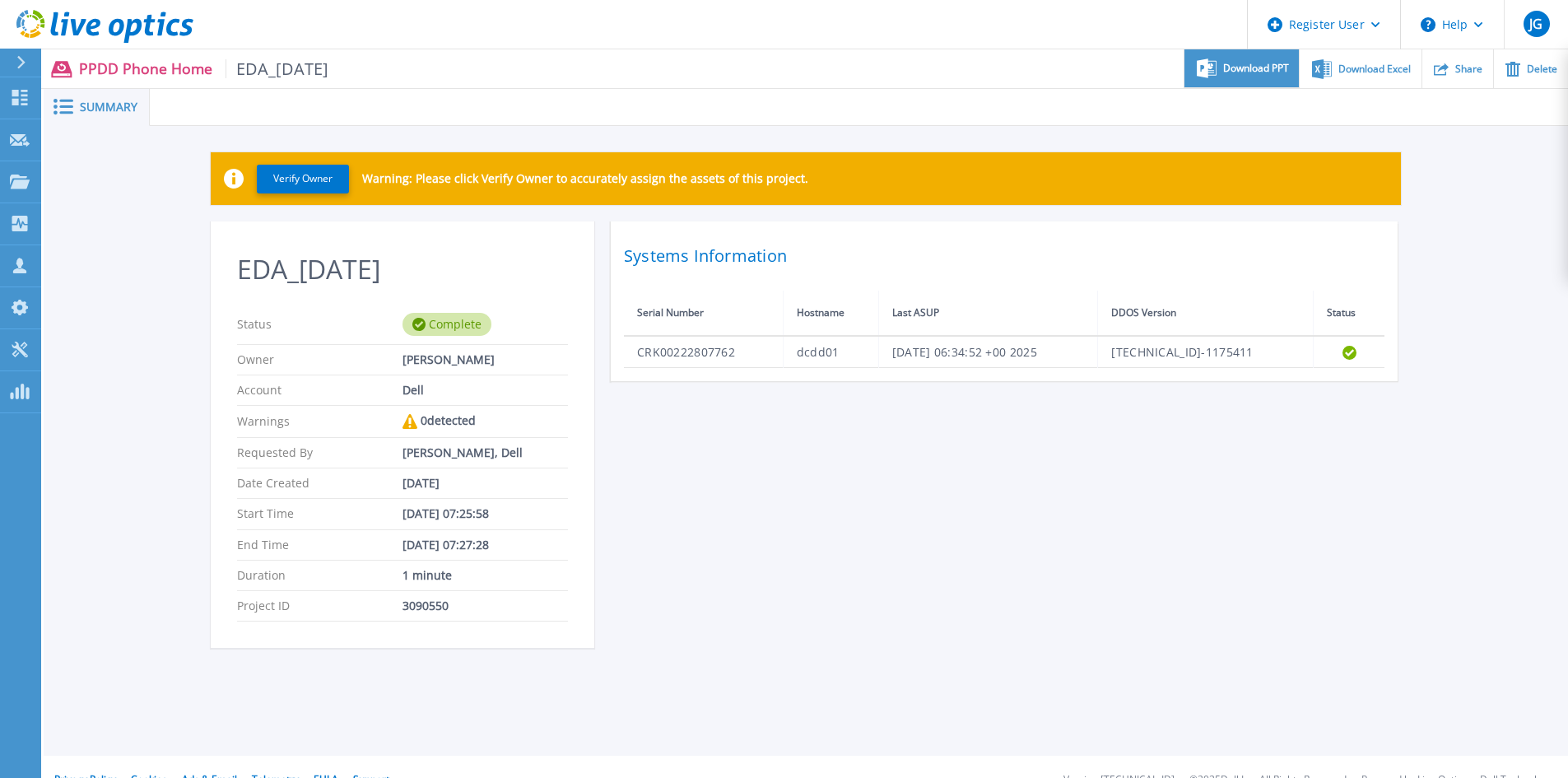
click at [1240, 68] on span "Download PPT" at bounding box center [1255, 68] width 66 height 10
